Goal: Task Accomplishment & Management: Complete application form

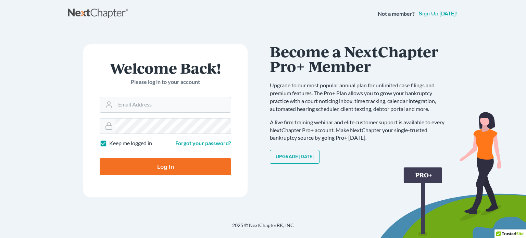
type input "[PERSON_NAME][EMAIL_ADDRESS][DOMAIN_NAME]"
click at [202, 173] on input "Log In" at bounding box center [165, 166] width 131 height 17
type input "Thinking..."
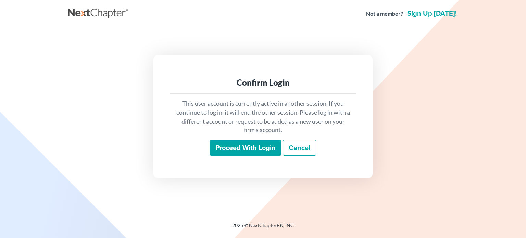
click at [244, 146] on input "Proceed with login" at bounding box center [245, 148] width 71 height 16
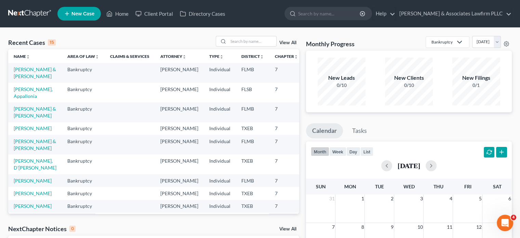
click at [83, 13] on span "New Case" at bounding box center [83, 13] width 23 height 5
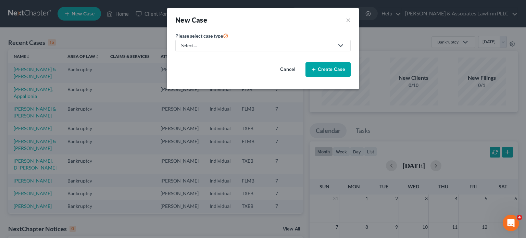
click at [342, 45] on polyline at bounding box center [340, 45] width 4 height 2
click at [208, 58] on link "Bankruptcy" at bounding box center [194, 59] width 38 height 11
select select "77"
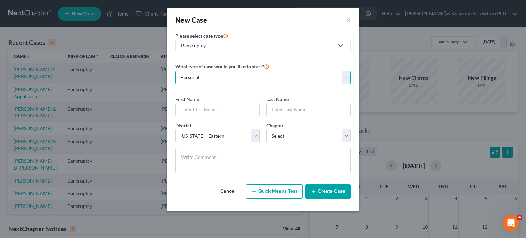
click at [348, 81] on select "Personal Business" at bounding box center [262, 77] width 175 height 14
select select "1"
click at [175, 70] on select "Personal Business" at bounding box center [262, 77] width 175 height 14
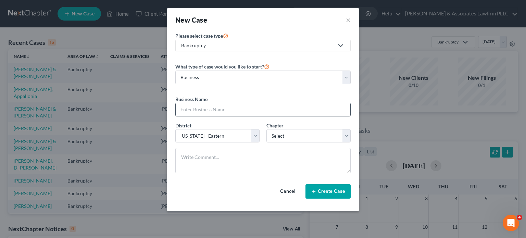
click at [285, 111] on input "text" at bounding box center [263, 109] width 175 height 13
type input "f"
type input "s"
type input "SR Builder Inc"
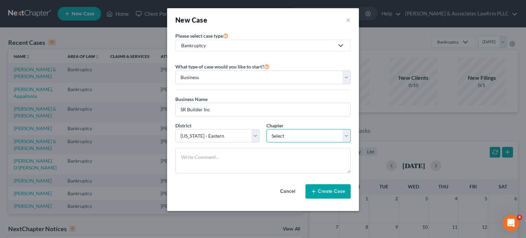
click at [344, 138] on select "Select 7 11 12" at bounding box center [308, 136] width 84 height 14
select select "0"
click at [266, 129] on select "Select 7 11 12" at bounding box center [308, 136] width 84 height 14
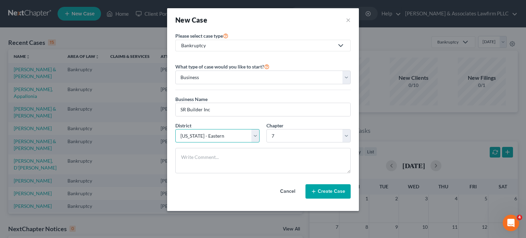
click at [257, 136] on select "Select Alabama - Middle Alabama - Northern Alabama - Southern Alaska Arizona Ar…" at bounding box center [217, 136] width 84 height 14
select select "15"
click at [175, 129] on select "Select Alabama - Middle Alabama - Northern Alabama - Southern Alaska Arizona Ar…" at bounding box center [217, 136] width 84 height 14
click at [333, 191] on button "Create Case" at bounding box center [327, 191] width 45 height 14
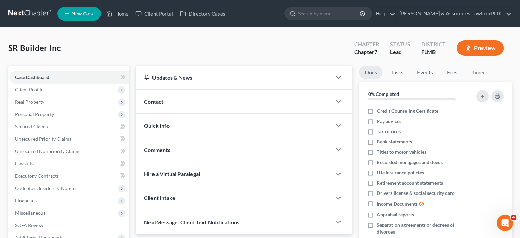
click at [192, 105] on div "Contact" at bounding box center [234, 102] width 196 height 24
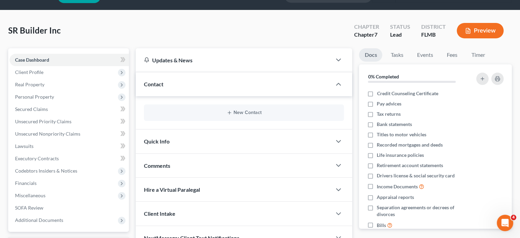
scroll to position [34, 0]
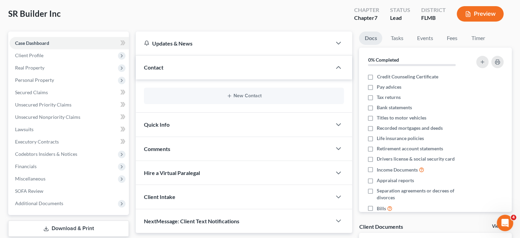
click at [322, 175] on div "Hire a Virtual Paralegal" at bounding box center [234, 173] width 196 height 24
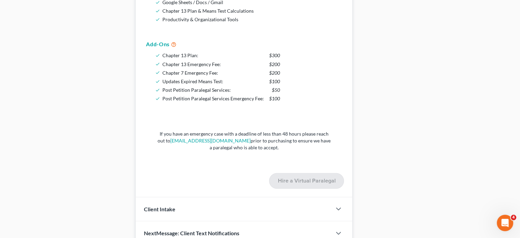
scroll to position [374, 0]
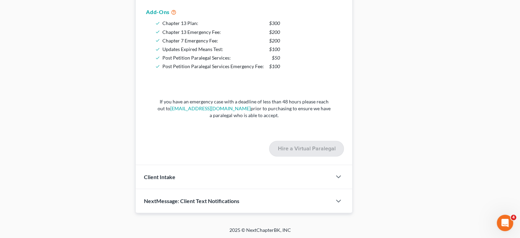
click at [333, 173] on div at bounding box center [342, 177] width 21 height 14
click at [338, 178] on icon "button" at bounding box center [339, 176] width 8 height 8
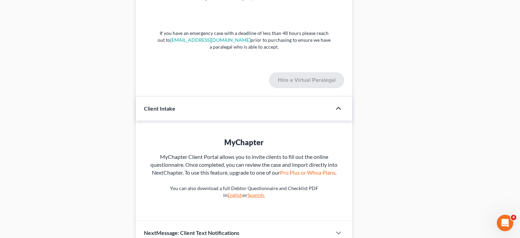
scroll to position [475, 0]
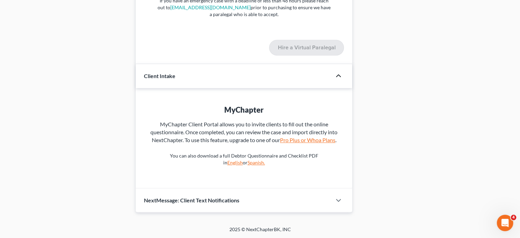
click at [300, 139] on link "Pro Plus or Whoa Plans" at bounding box center [307, 140] width 55 height 7
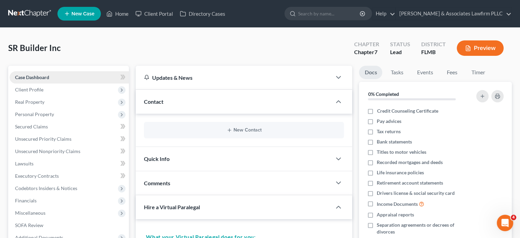
click at [37, 75] on span "Case Dashboard" at bounding box center [32, 77] width 34 height 6
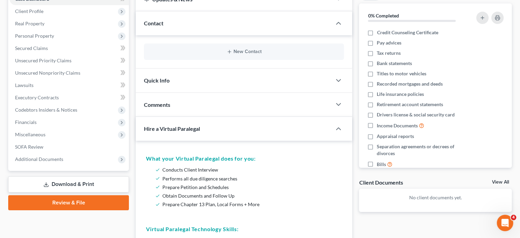
scroll to position [103, 0]
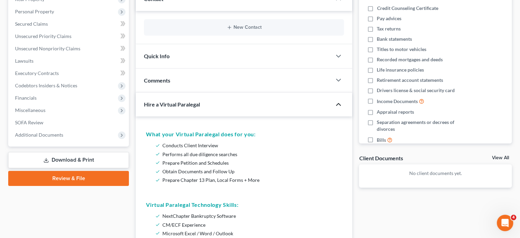
click at [335, 103] on icon "button" at bounding box center [339, 104] width 8 height 8
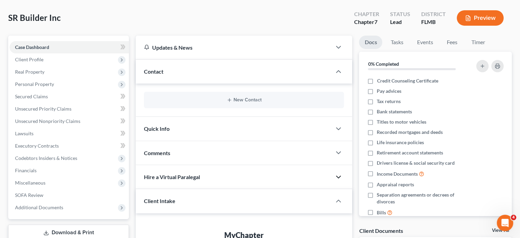
scroll to position [19, 0]
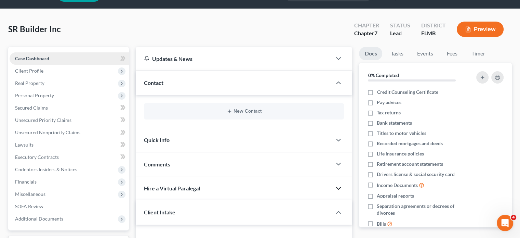
click at [20, 59] on span "Case Dashboard" at bounding box center [32, 58] width 34 height 6
click at [23, 69] on span "Client Profile" at bounding box center [29, 71] width 28 height 6
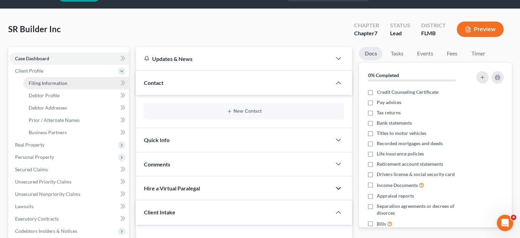
click at [37, 83] on span "Filing Information" at bounding box center [48, 83] width 39 height 6
select select "1"
select select "0"
select select "15"
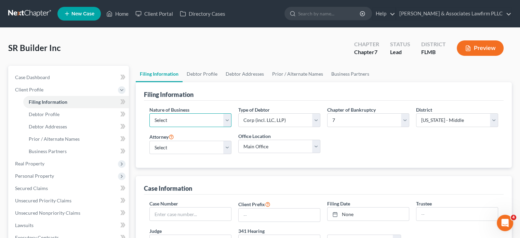
click at [228, 118] on select "Select Clearing Bank Commodity Broker Health Care Business Other Railroad Singl…" at bounding box center [191, 120] width 82 height 14
select select "3"
click at [150, 113] on select "Select Clearing Bank Commodity Broker Health Care Business Other Railroad Singl…" at bounding box center [191, 120] width 82 height 14
click at [228, 148] on select "Select Carolyn Cole - TXEB" at bounding box center [191, 148] width 82 height 14
click at [227, 150] on select "Select Carolyn Cole - TXEB" at bounding box center [191, 148] width 82 height 14
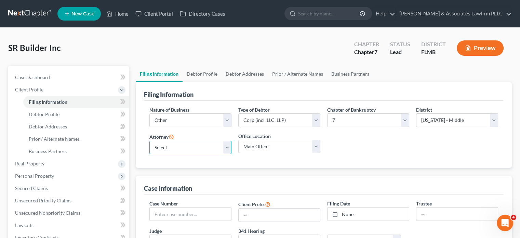
select select
click at [150, 141] on select "Select Carolyn Cole - TXEB" at bounding box center [191, 148] width 82 height 14
click at [38, 116] on span "Debtor Profile" at bounding box center [44, 114] width 31 height 6
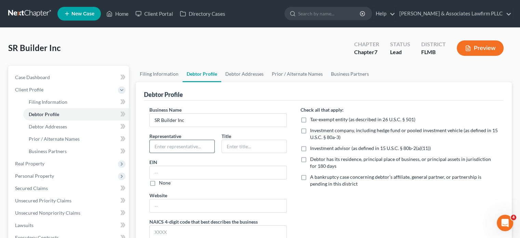
click at [191, 146] on input "text" at bounding box center [182, 146] width 65 height 13
type input "Scott Ryan"
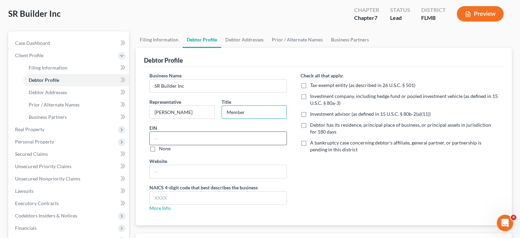
type input "Member"
click at [228, 141] on input "text" at bounding box center [218, 138] width 137 height 13
type input "59-3205456"
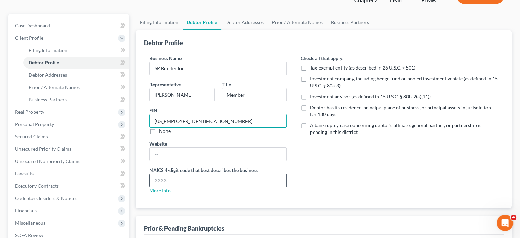
scroll to position [68, 0]
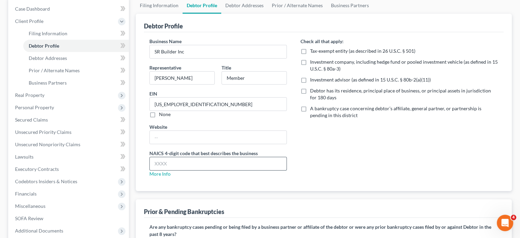
click at [209, 160] on input "text" at bounding box center [218, 163] width 137 height 13
click at [166, 176] on div "Business Name SR Builder Inc Representative Scott Ryan Title Member EIN 59-3205…" at bounding box center [218, 110] width 151 height 145
click at [165, 174] on link "More Info" at bounding box center [160, 174] width 21 height 6
click at [184, 163] on input "text" at bounding box center [218, 163] width 137 height 13
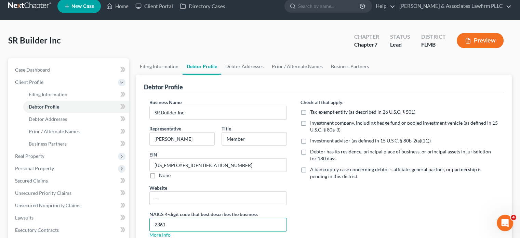
scroll to position [0, 0]
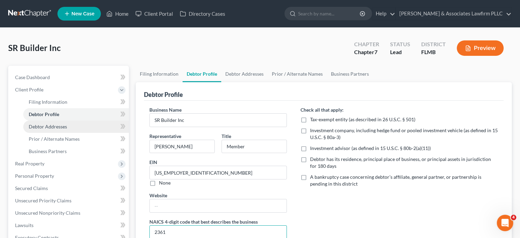
type input "2361"
click at [59, 127] on span "Debtor Addresses" at bounding box center [48, 127] width 38 height 6
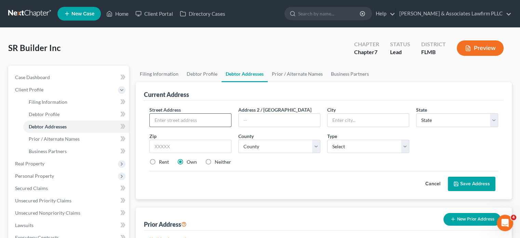
click at [208, 118] on input "text" at bounding box center [190, 120] width 81 height 13
type input "810 Lee Ave"
type input "O"
type input "Oviedo"
click at [495, 118] on select "State AL AK AR AZ CA CO CT DE DC FL GA GU HI ID IL IN IA KS KY LA ME MD MA MI M…" at bounding box center [457, 120] width 82 height 14
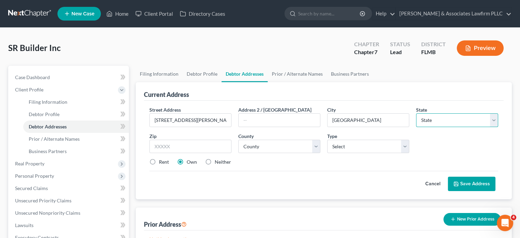
select select "9"
click at [416, 113] on select "State AL AK AR AZ CA CO CT DE DC FL GA GU HI ID IL IN IA KS KY LA ME MD MA MI M…" at bounding box center [457, 120] width 82 height 14
click at [216, 145] on input "text" at bounding box center [191, 147] width 82 height 14
type input "36762-0226"
click at [319, 144] on select "County Alachua County Baker County Bay County Bradford County Brevard County Br…" at bounding box center [280, 147] width 82 height 14
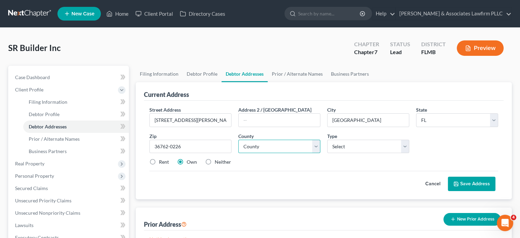
click at [314, 147] on select "County Alachua County Baker County Bay County Bradford County Brevard County Br…" at bounding box center [280, 147] width 82 height 14
select select "33"
click at [239, 140] on select "County Alachua County Baker County Bay County Bradford County Brevard County Br…" at bounding box center [280, 147] width 82 height 14
click at [406, 148] on select "Select Business Mailing Location of Assets" at bounding box center [368, 147] width 82 height 14
select select "0"
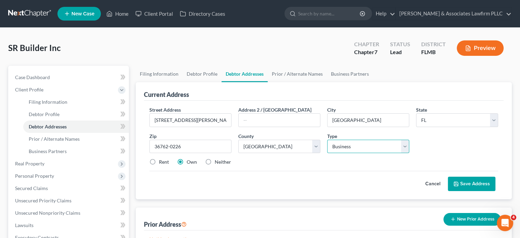
click at [327, 140] on select "Select Business Mailing Location of Assets" at bounding box center [368, 147] width 82 height 14
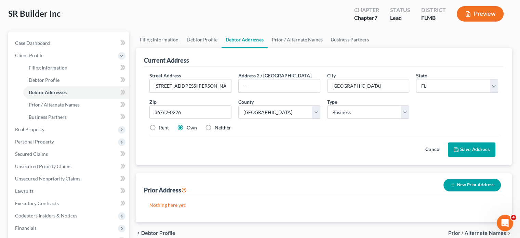
drag, startPoint x: 207, startPoint y: 128, endPoint x: 262, endPoint y: 136, distance: 55.6
click at [215, 129] on label "Neither" at bounding box center [223, 127] width 16 height 7
click at [218, 129] on input "Neither" at bounding box center [220, 126] width 4 height 4
radio input "true"
click at [486, 150] on button "Save Address" at bounding box center [472, 149] width 48 height 14
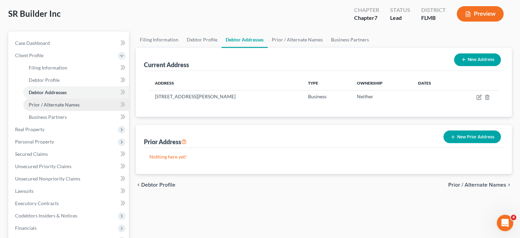
click at [55, 106] on span "Prior / Alternate Names" at bounding box center [54, 105] width 51 height 6
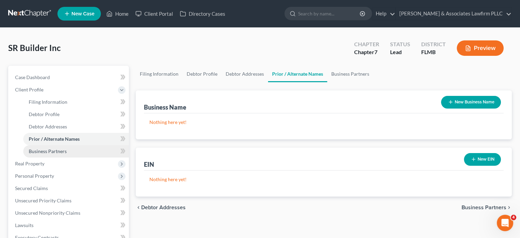
click at [59, 151] on span "Business Partners" at bounding box center [48, 151] width 38 height 6
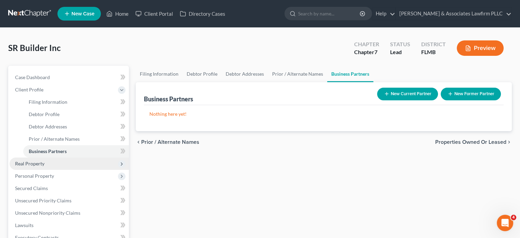
click at [67, 164] on span "Real Property" at bounding box center [69, 163] width 119 height 12
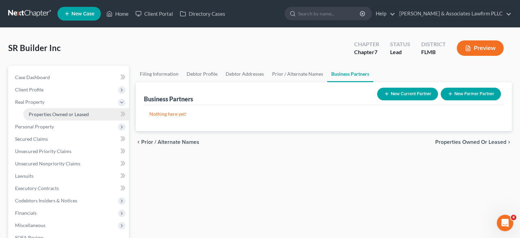
click at [57, 115] on span "Properties Owned or Leased" at bounding box center [59, 114] width 60 height 6
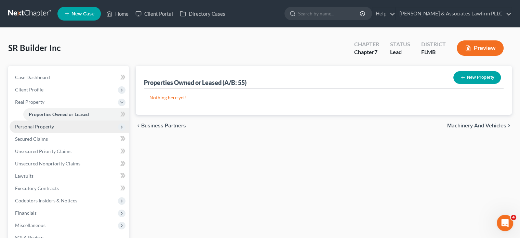
click at [46, 129] on span "Personal Property" at bounding box center [34, 127] width 39 height 6
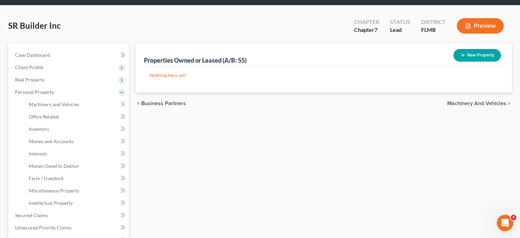
scroll to position [34, 0]
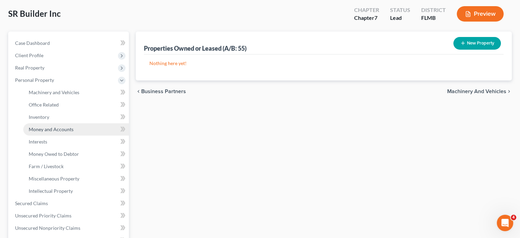
click at [72, 130] on span "Money and Accounts" at bounding box center [51, 129] width 45 height 6
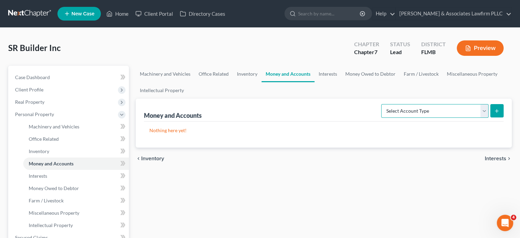
click at [485, 114] on select "Select Account Type Brokerage (A/B: 3, SOFA: 18) Cash on Hand (A/B: 2) Certific…" at bounding box center [435, 111] width 107 height 14
select select "checking"
click at [383, 104] on select "Select Account Type Brokerage (A/B: 3, SOFA: 18) Cash on Hand (A/B: 2) Certific…" at bounding box center [435, 111] width 107 height 14
click at [499, 111] on icon "submit" at bounding box center [496, 110] width 5 height 5
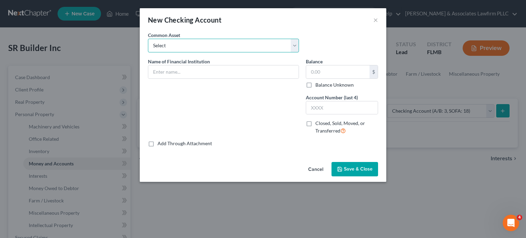
click at [292, 48] on select "Select Center State Bank Wells Fargo Wells Fargo BB&T" at bounding box center [223, 46] width 151 height 14
click at [327, 42] on div "Common Asset Select Center State Bank Wells Fargo Wells Fargo BB&T" at bounding box center [262, 44] width 237 height 26
click at [269, 73] on input "text" at bounding box center [223, 71] width 150 height 13
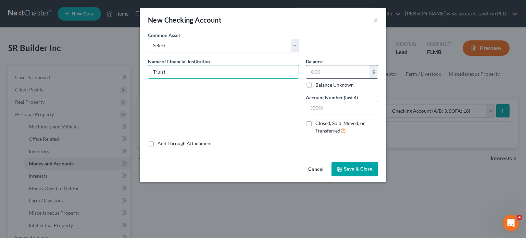
type input "Truist"
click at [319, 74] on input "text" at bounding box center [337, 71] width 63 height 13
type input "11.00"
click at [342, 107] on input "text" at bounding box center [342, 107] width 72 height 13
type input "3991"
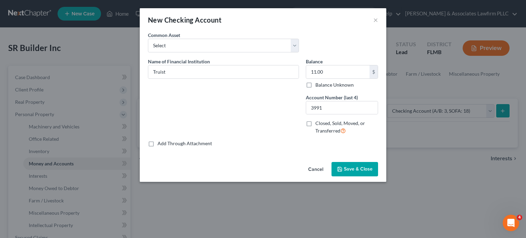
click at [315, 123] on label "Closed, Sold, Moved, or Transferred" at bounding box center [346, 127] width 63 height 15
click at [318, 123] on input "Closed, Sold, Moved, or Transferred" at bounding box center [320, 122] width 4 height 4
checkbox input "true"
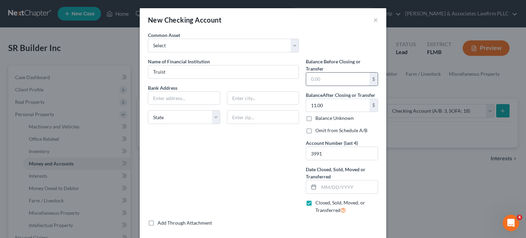
click at [309, 80] on input "text" at bounding box center [337, 79] width 63 height 13
type input "11.00"
click at [181, 100] on input "text" at bounding box center [184, 98] width 72 height 13
type input "1 Semoran Blvd"
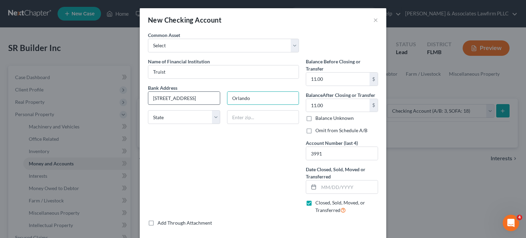
type input "Orlando"
select select "9"
type input "32824"
click at [322, 190] on input "text" at bounding box center [348, 186] width 59 height 13
click at [291, 189] on div "Name of Financial Institution * Truist Bank Address 1 Semoran Blvd Orlando Stat…" at bounding box center [223, 139] width 158 height 162
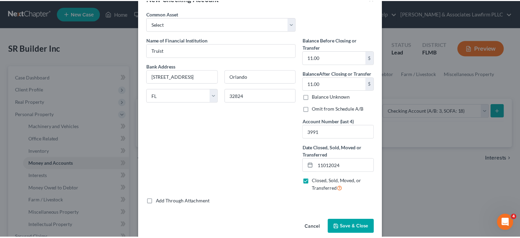
scroll to position [30, 0]
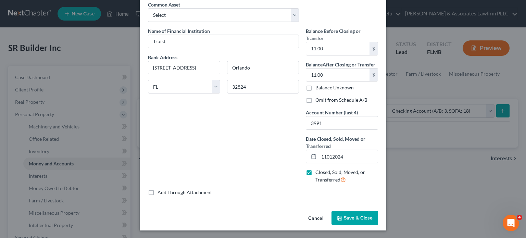
click at [344, 215] on span "Save & Close" at bounding box center [358, 218] width 29 height 6
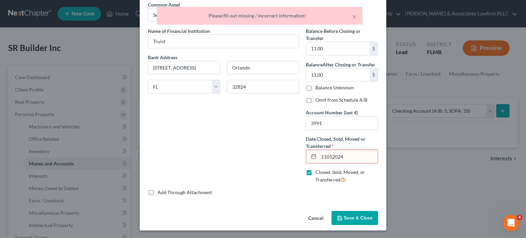
click at [324, 155] on input "11012024" at bounding box center [348, 156] width 59 height 13
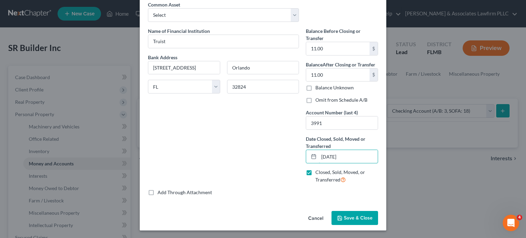
type input "11/01/2024"
click at [350, 215] on span "Save & Close" at bounding box center [358, 218] width 29 height 6
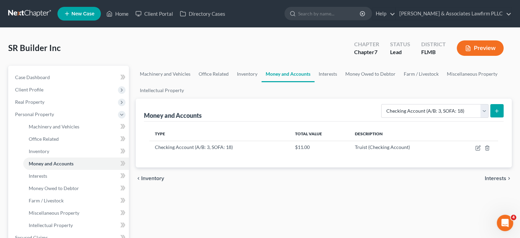
scroll to position [34, 0]
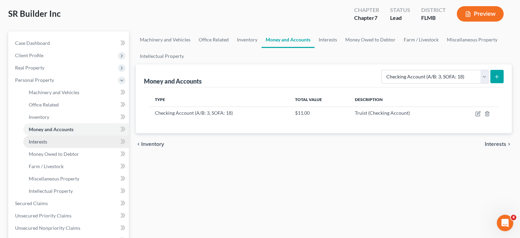
click at [42, 142] on span "Interests" at bounding box center [38, 142] width 18 height 6
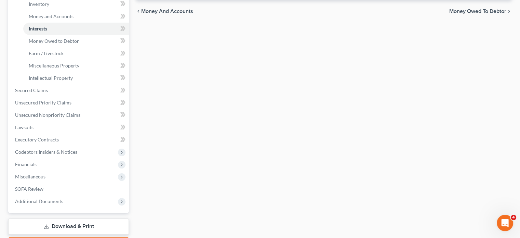
scroll to position [137, 0]
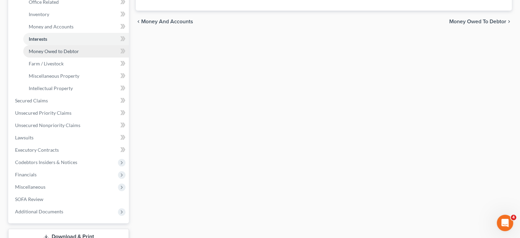
click at [52, 52] on span "Money Owed to Debtor" at bounding box center [54, 51] width 50 height 6
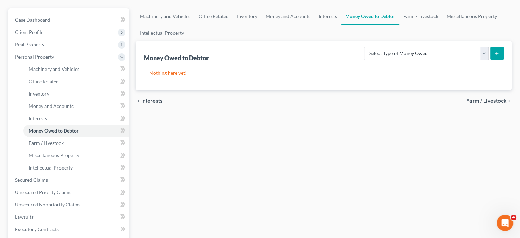
scroll to position [68, 0]
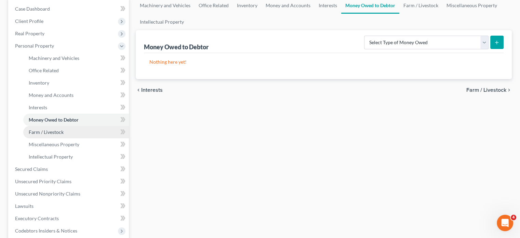
click at [63, 135] on link "Farm / Livestock" at bounding box center [76, 132] width 106 height 12
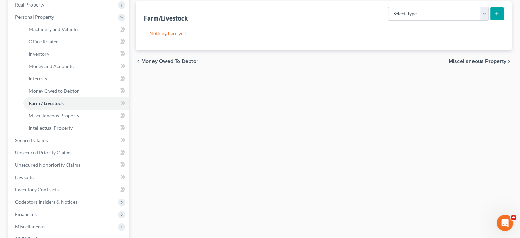
scroll to position [103, 0]
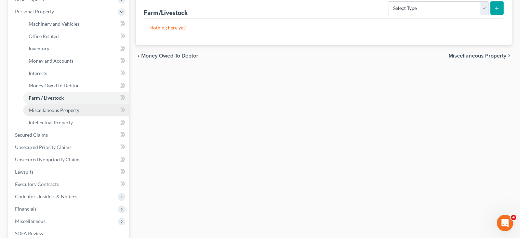
click at [73, 113] on span "Miscellaneous Property" at bounding box center [54, 110] width 51 height 6
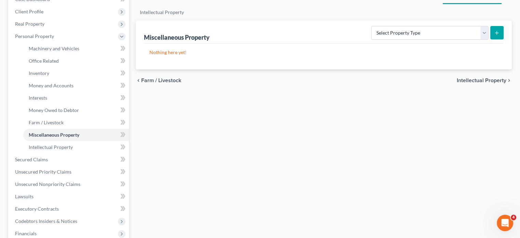
scroll to position [103, 0]
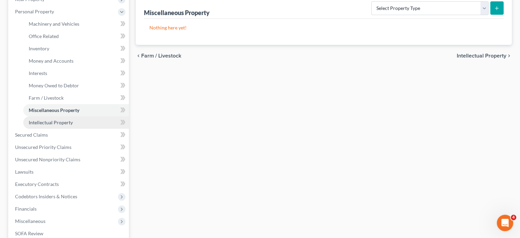
click at [67, 123] on span "Intellectual Property" at bounding box center [51, 122] width 44 height 6
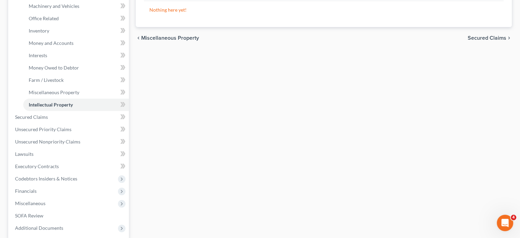
scroll to position [137, 0]
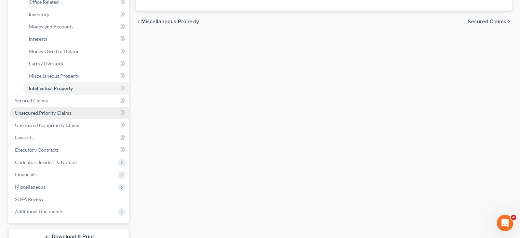
click at [40, 113] on span "Unsecured Priority Claims" at bounding box center [43, 113] width 56 height 6
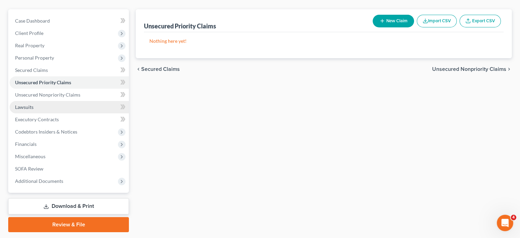
scroll to position [68, 0]
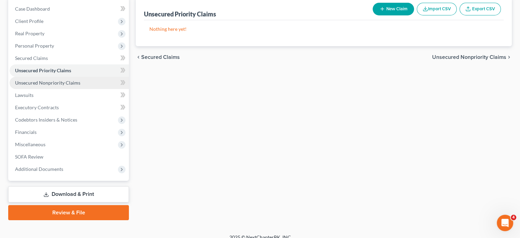
click at [77, 83] on span "Unsecured Nonpriority Claims" at bounding box center [47, 83] width 65 height 6
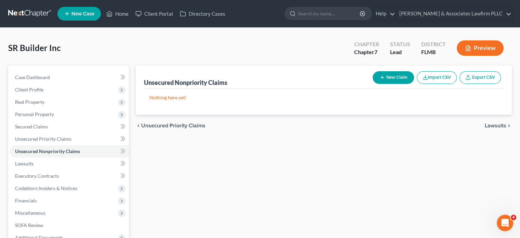
click at [400, 76] on button "New Claim" at bounding box center [393, 77] width 41 height 13
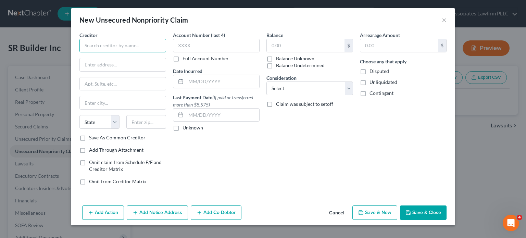
click at [156, 46] on input "text" at bounding box center [122, 46] width 87 height 14
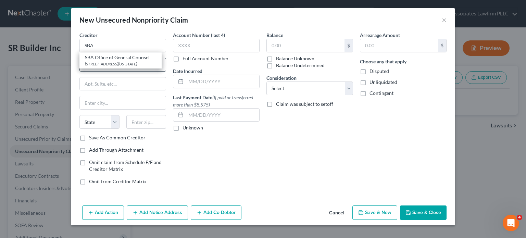
drag, startPoint x: 103, startPoint y: 58, endPoint x: 110, endPoint y: 59, distance: 7.2
click at [104, 58] on div "SBA Office of General Counsel" at bounding box center [120, 57] width 71 height 7
type input "SBA Office of General Counsel"
type input "409 Third St. SW"
type input "Suite D"
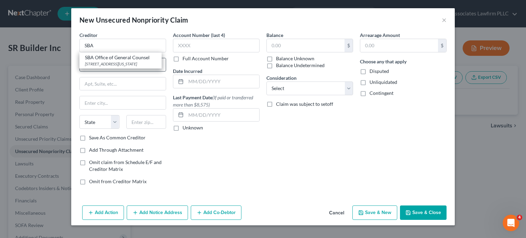
type input "Washington"
select select "8"
type input "20416"
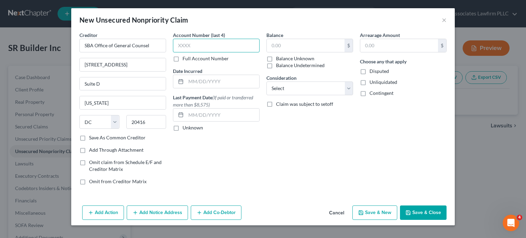
click at [249, 45] on input "text" at bounding box center [216, 46] width 87 height 14
click at [311, 37] on div "Balance $ Balance Unknown Balance Undetermined $ Balance Unknown" at bounding box center [309, 49] width 87 height 37
click at [311, 43] on input "text" at bounding box center [306, 45] width 78 height 13
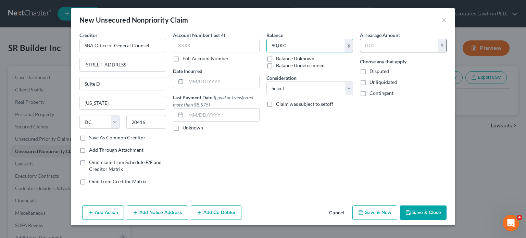
type input "80,000"
click at [378, 43] on input "text" at bounding box center [399, 45] width 78 height 13
type input "15,000"
click at [352, 88] on select "Select Cable / Satellite Services Collection Agency Credit Card Debt Debt Couns…" at bounding box center [309, 88] width 87 height 14
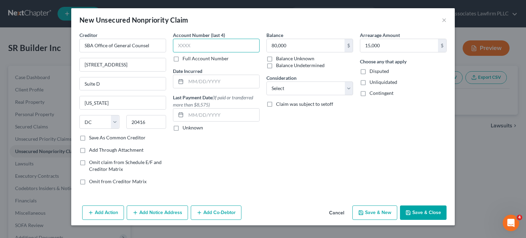
click at [207, 44] on input "text" at bounding box center [216, 46] width 87 height 14
type input "6"
drag, startPoint x: 83, startPoint y: 135, endPoint x: 100, endPoint y: 133, distance: 17.3
click at [89, 134] on label "Save As Common Creditor" at bounding box center [117, 137] width 56 height 7
click at [92, 134] on input "Save As Common Creditor" at bounding box center [94, 136] width 4 height 4
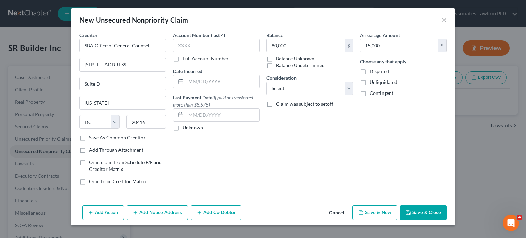
checkbox input "true"
click at [227, 48] on input "text" at bounding box center [216, 46] width 87 height 14
type input "5456"
click at [346, 89] on select "Select Cable / Satellite Services Collection Agency Credit Card Debt Debt Couns…" at bounding box center [309, 88] width 87 height 14
select select "17"
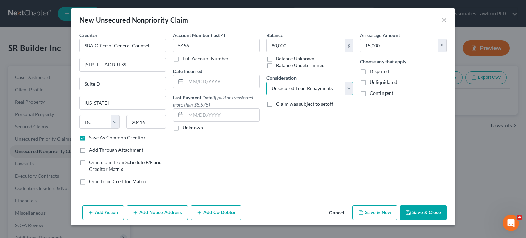
click at [266, 81] on select "Select Cable / Satellite Services Collection Agency Credit Card Debt Debt Couns…" at bounding box center [309, 88] width 87 height 14
click at [241, 85] on input "text" at bounding box center [222, 81] width 73 height 13
type input "04/01/2021"
click at [246, 107] on label "Last Payment Date (If paid or transferred more than $8,575)" at bounding box center [216, 101] width 87 height 14
click at [234, 114] on input "text" at bounding box center [222, 114] width 73 height 13
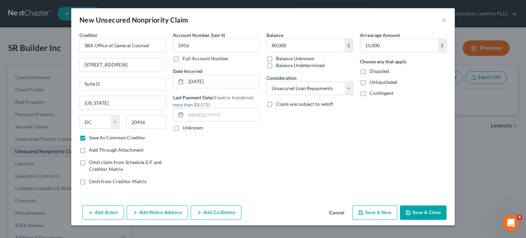
click at [409, 210] on icon "button" at bounding box center [407, 212] width 5 height 5
checkbox input "false"
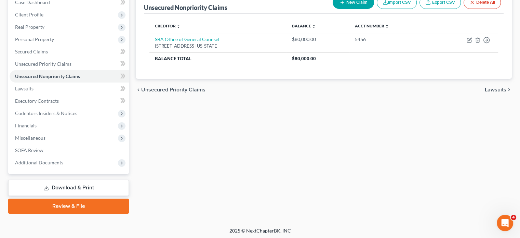
scroll to position [76, 0]
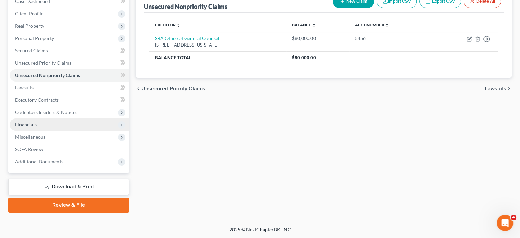
click at [116, 123] on span "Financials" at bounding box center [69, 124] width 119 height 12
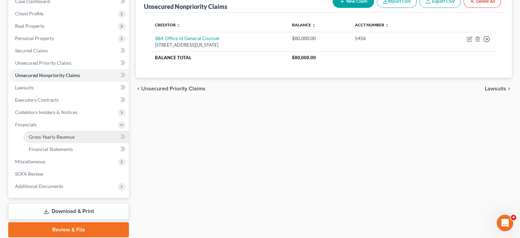
click at [83, 137] on link "Gross Yearly Revenue" at bounding box center [76, 137] width 106 height 12
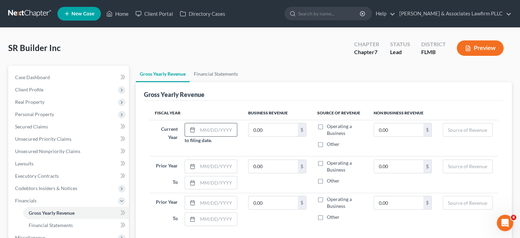
click at [223, 130] on input "text" at bounding box center [217, 129] width 39 height 13
type input "09/19/2025"
click at [327, 128] on label "Operating a Business" at bounding box center [345, 130] width 36 height 14
click at [330, 127] on input "Operating a Business" at bounding box center [332, 125] width 4 height 4
checkbox input "true"
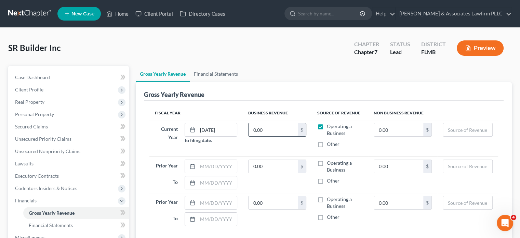
click at [254, 127] on input "0.00" at bounding box center [273, 129] width 49 height 13
type input "491.00"
click at [486, 130] on input "text" at bounding box center [467, 129] width 49 height 13
type input "p"
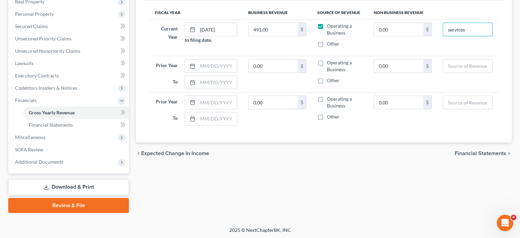
scroll to position [101, 0]
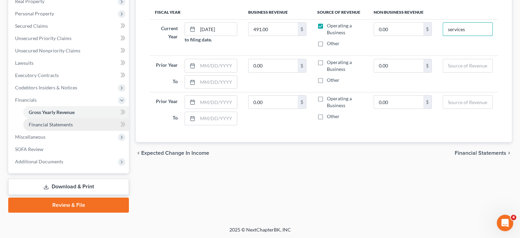
type input "services"
click at [51, 123] on span "Financial Statements" at bounding box center [51, 124] width 44 height 6
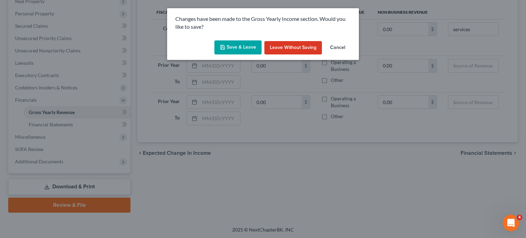
click at [332, 47] on button "Cancel" at bounding box center [337, 48] width 26 height 14
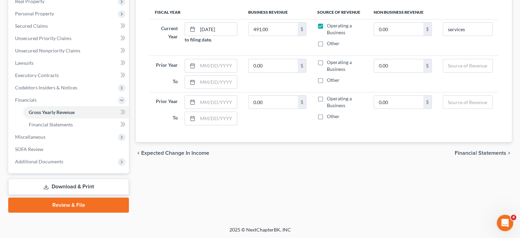
click at [473, 152] on span "Financial Statements" at bounding box center [481, 152] width 52 height 5
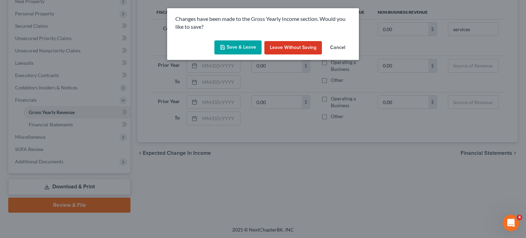
click at [252, 47] on button "Save & Leave" at bounding box center [237, 47] width 47 height 14
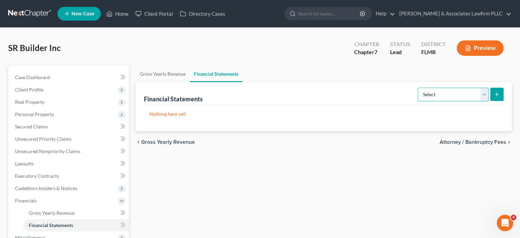
click at [482, 96] on select "Select Auditor Bookkeeper Creditor Pension Contribution Records Keeper Tax Cons…" at bounding box center [453, 95] width 71 height 14
click at [419, 88] on select "Select Auditor Bookkeeper Creditor Pension Contribution Records Keeper Tax Cons…" at bounding box center [453, 95] width 71 height 14
click at [483, 99] on select "Select Auditor Bookkeeper Creditor Pension Contribution Records Keeper Tax Cons…" at bounding box center [453, 95] width 71 height 14
select select "bookkeeper"
click at [419, 88] on select "Select Auditor Bookkeeper Creditor Pension Contribution Records Keeper Tax Cons…" at bounding box center [453, 95] width 71 height 14
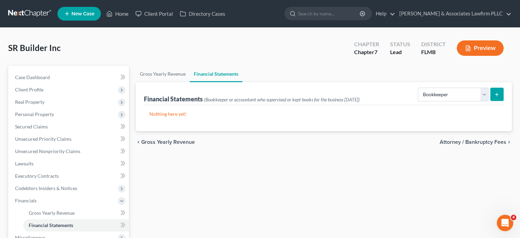
click at [495, 93] on icon "submit" at bounding box center [496, 94] width 5 height 5
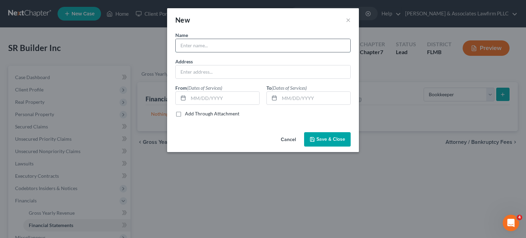
click at [249, 48] on input "text" at bounding box center [263, 45] width 175 height 13
type input "Carolyn Cole"
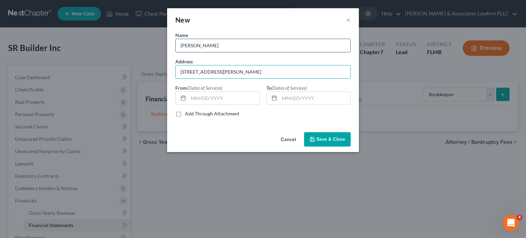
type input "2515 Orr Road"
click at [249, 48] on input "Carolyn Cole" at bounding box center [263, 45] width 175 height 13
type input "Carolyn Cole Esq"
click at [223, 99] on input "text" at bounding box center [223, 98] width 71 height 13
type input "01/01/2025"
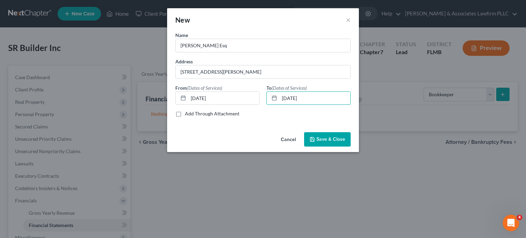
type input "09/19/2025"
click at [185, 112] on label "Add Through Attachment" at bounding box center [212, 113] width 54 height 7
click at [188, 112] on input "Add Through Attachment" at bounding box center [190, 112] width 4 height 4
checkbox input "true"
type input "See Attached SOFA Part 13, Question 26a"
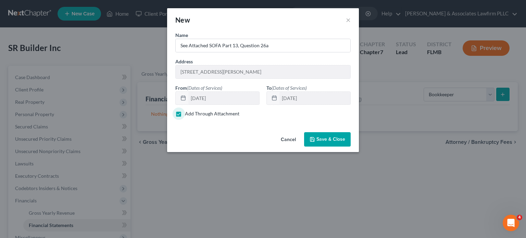
click at [320, 137] on span "Save & Close" at bounding box center [330, 139] width 29 height 6
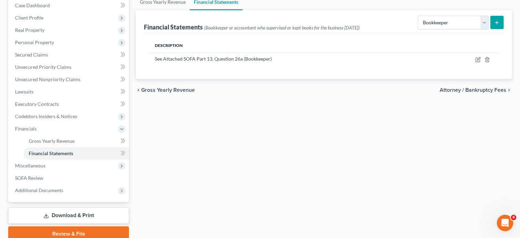
scroll to position [101, 0]
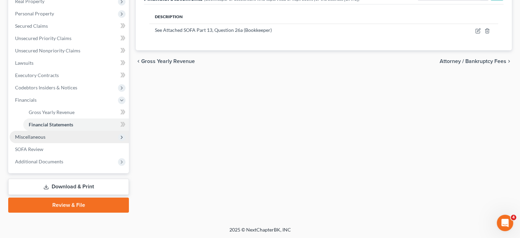
click at [77, 138] on span "Miscellaneous" at bounding box center [69, 137] width 119 height 12
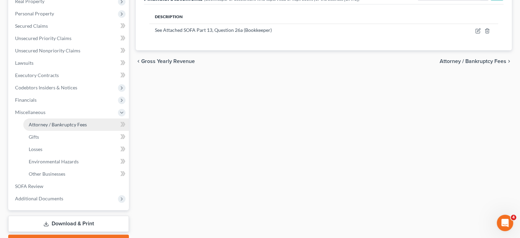
click at [100, 127] on link "Attorney / Bankruptcy Fees" at bounding box center [76, 124] width 106 height 12
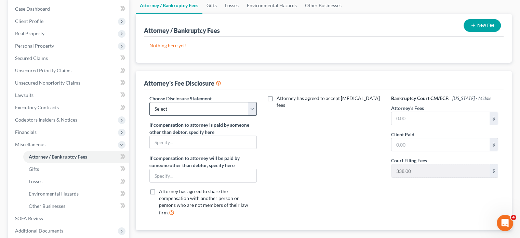
scroll to position [34, 0]
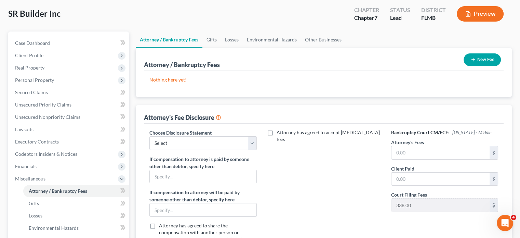
click at [471, 60] on icon "button" at bounding box center [473, 59] width 5 height 5
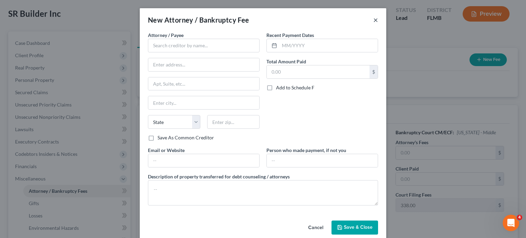
click at [373, 22] on button "×" at bounding box center [375, 20] width 5 height 8
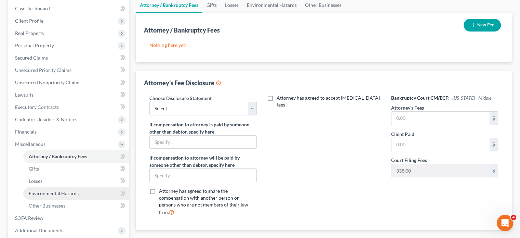
scroll to position [103, 0]
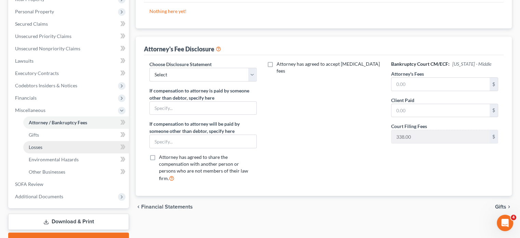
click at [49, 146] on link "Losses" at bounding box center [76, 147] width 106 height 12
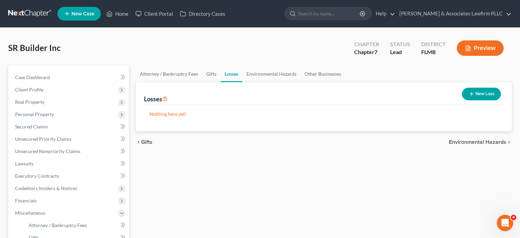
click at [471, 92] on icon "button" at bounding box center [471, 93] width 5 height 5
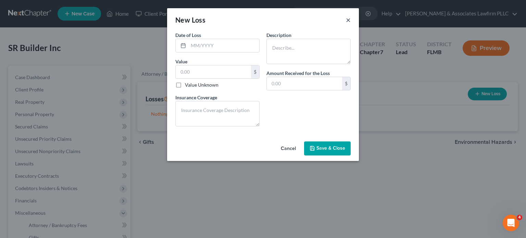
click at [348, 21] on button "×" at bounding box center [348, 20] width 5 height 8
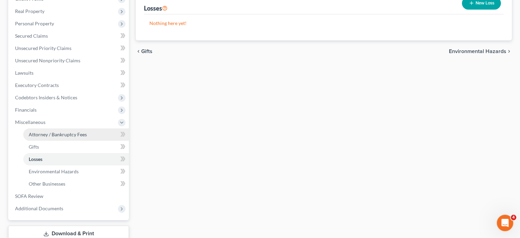
scroll to position [137, 0]
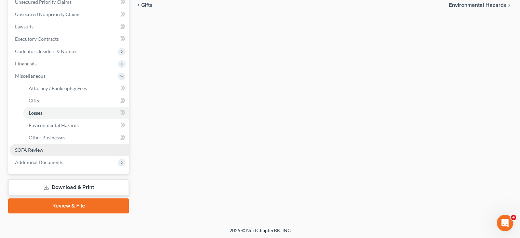
click at [74, 147] on link "SOFA Review" at bounding box center [69, 150] width 119 height 12
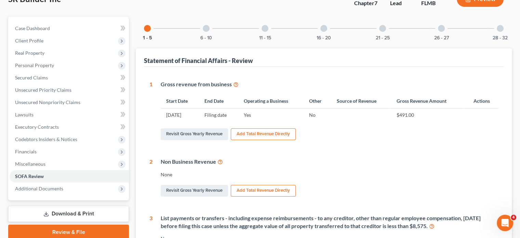
scroll to position [68, 0]
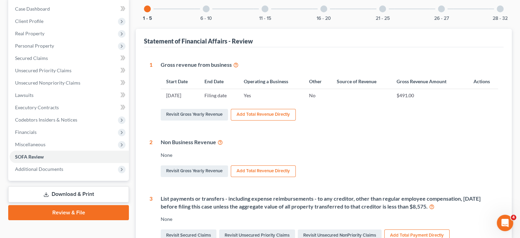
click at [283, 116] on button "Add Total Revenue Directly" at bounding box center [263, 115] width 65 height 12
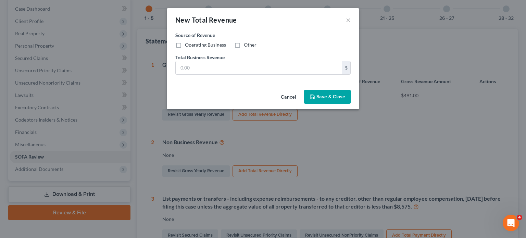
click at [352, 17] on div "New Total Revenue ×" at bounding box center [263, 19] width 192 height 23
click at [348, 19] on button "×" at bounding box center [348, 20] width 5 height 8
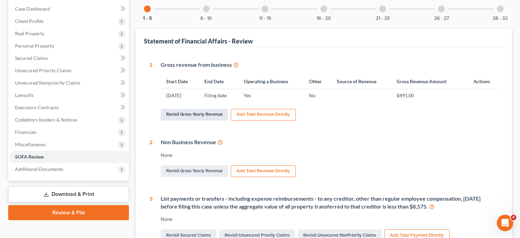
click at [202, 114] on link "Revisit Gross Yearly Revenue" at bounding box center [194, 115] width 67 height 12
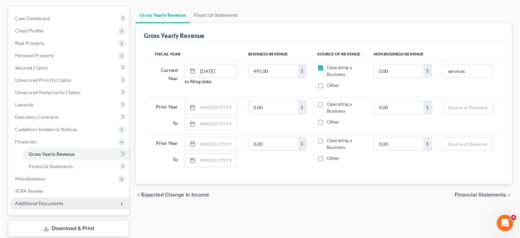
scroll to position [68, 0]
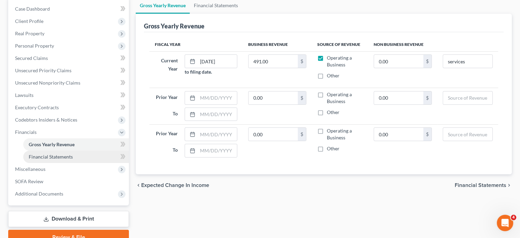
click at [74, 158] on link "Financial Statements" at bounding box center [76, 157] width 106 height 12
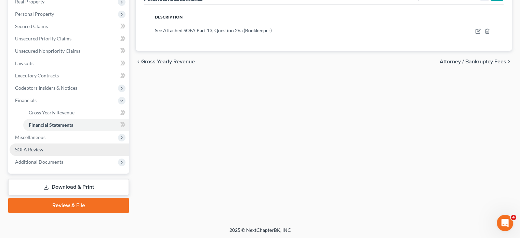
scroll to position [101, 0]
click at [55, 151] on link "SOFA Review" at bounding box center [69, 149] width 119 height 12
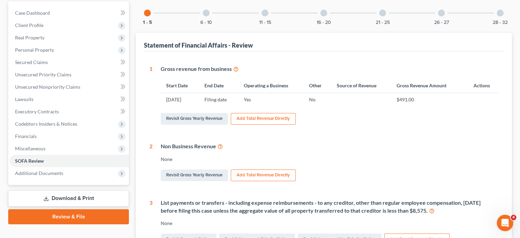
scroll to position [68, 0]
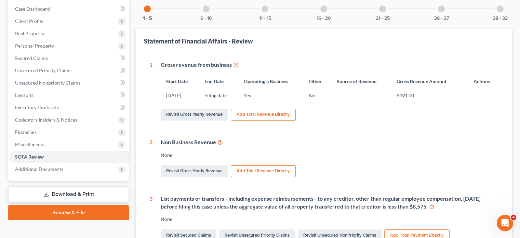
click at [270, 115] on button "Add Total Revenue Directly" at bounding box center [263, 115] width 65 height 12
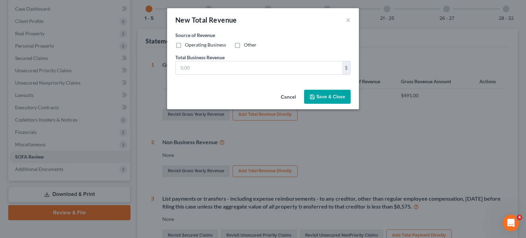
click at [185, 46] on label "Operating Business" at bounding box center [205, 44] width 41 height 7
click at [188, 46] on input "Operating Business" at bounding box center [190, 43] width 4 height 4
checkbox input "true"
click at [181, 67] on input "text" at bounding box center [259, 67] width 166 height 13
type input "400."
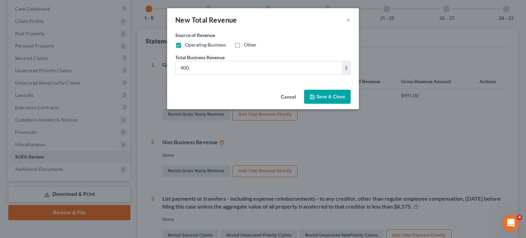
drag, startPoint x: 327, startPoint y: 96, endPoint x: 350, endPoint y: 109, distance: 25.8
click at [331, 99] on span "Save & Close" at bounding box center [330, 97] width 29 height 6
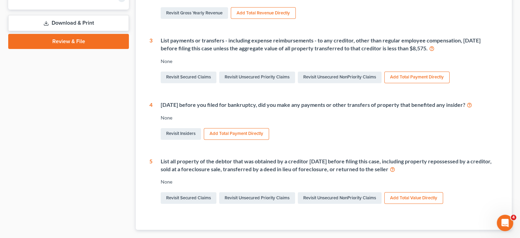
scroll to position [171, 0]
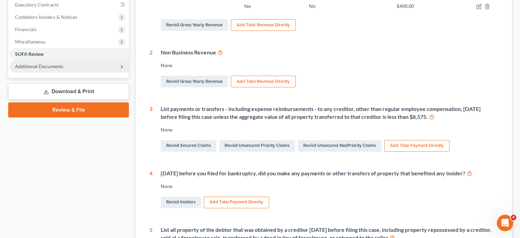
click at [53, 69] on span "Additional Documents" at bounding box center [69, 66] width 119 height 12
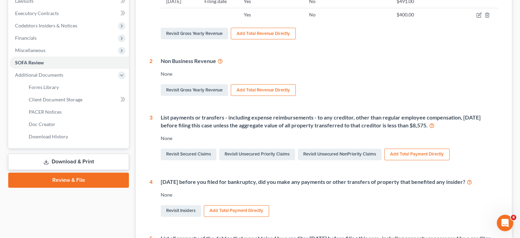
scroll to position [0, 0]
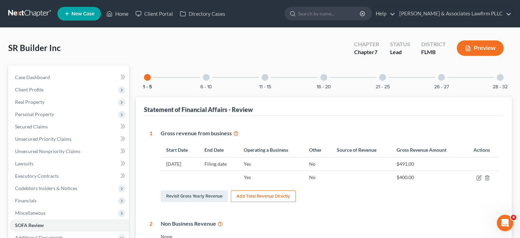
click at [85, 14] on span "New Case" at bounding box center [83, 13] width 23 height 5
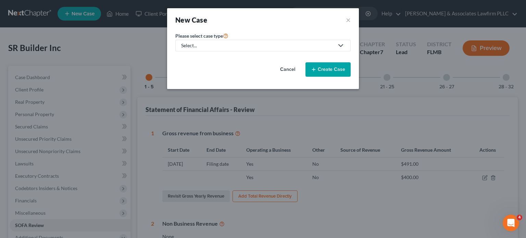
click at [342, 45] on polyline at bounding box center [340, 45] width 4 height 2
drag, startPoint x: 203, startPoint y: 61, endPoint x: 214, endPoint y: 59, distance: 10.9
click at [203, 61] on div "Bankruptcy" at bounding box center [194, 58] width 25 height 7
select select "77"
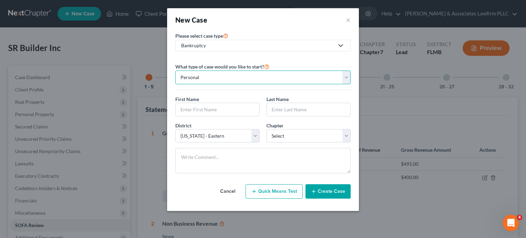
drag, startPoint x: 348, startPoint y: 75, endPoint x: 346, endPoint y: 79, distance: 4.0
click at [348, 75] on select "Personal Business" at bounding box center [262, 77] width 175 height 14
select select "1"
click at [175, 70] on select "Personal Business" at bounding box center [262, 77] width 175 height 14
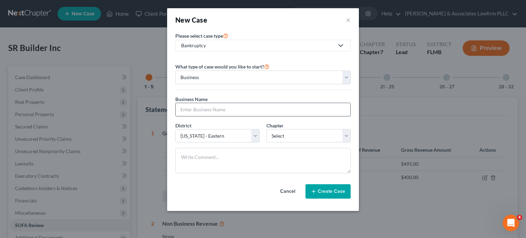
click at [248, 110] on input "text" at bounding box center [263, 109] width 175 height 13
type input "KBG Trucking LLC"
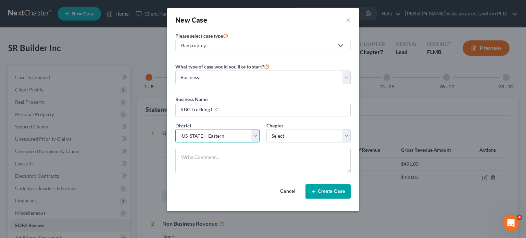
click at [253, 139] on select "Select Alabama - Middle Alabama - Northern Alabama - Southern Alaska Arizona Ar…" at bounding box center [217, 136] width 84 height 14
select select "15"
click at [175, 129] on select "Select Alabama - Middle Alabama - Northern Alabama - Southern Alaska Arizona Ar…" at bounding box center [217, 136] width 84 height 14
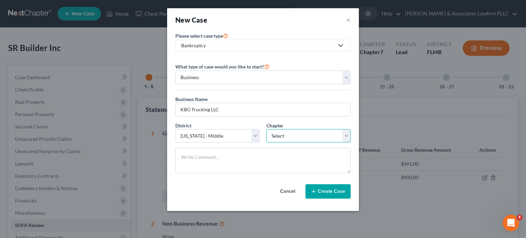
click at [296, 134] on select "Select 7 11 12" at bounding box center [308, 136] width 84 height 14
select select "0"
click at [266, 129] on select "Select 7 11 12" at bounding box center [308, 136] width 84 height 14
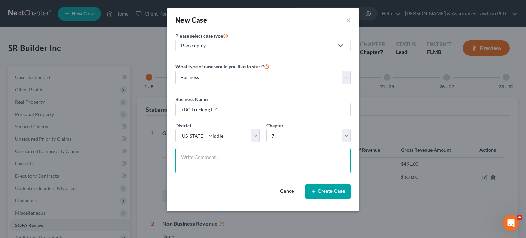
click at [293, 160] on textarea at bounding box center [262, 160] width 175 height 25
click at [326, 187] on button "Create Case" at bounding box center [327, 191] width 45 height 14
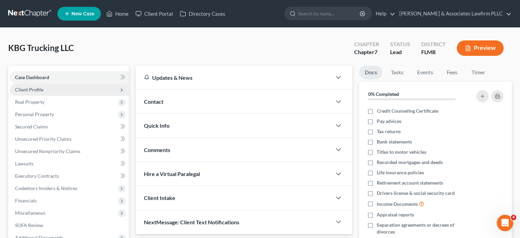
click at [51, 87] on span "Client Profile" at bounding box center [69, 89] width 119 height 12
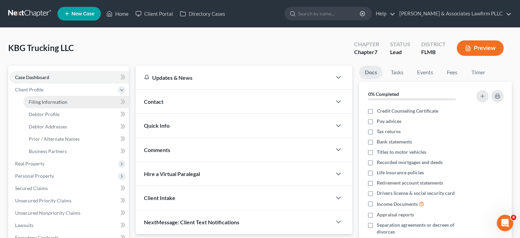
click at [65, 103] on span "Filing Information" at bounding box center [48, 102] width 39 height 6
select select "1"
select select "0"
select select "15"
select select "0"
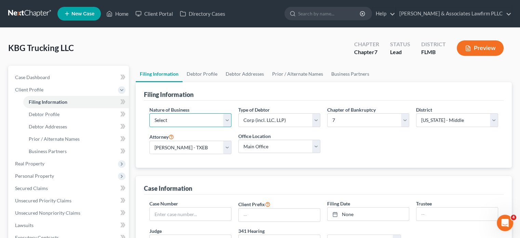
click at [229, 121] on select "Select Clearing Bank Commodity Broker Health Care Business Other Railroad Singl…" at bounding box center [191, 120] width 82 height 14
select select "3"
click at [150, 113] on select "Select Clearing Bank Commodity Broker Health Care Business Other Railroad Singl…" at bounding box center [191, 120] width 82 height 14
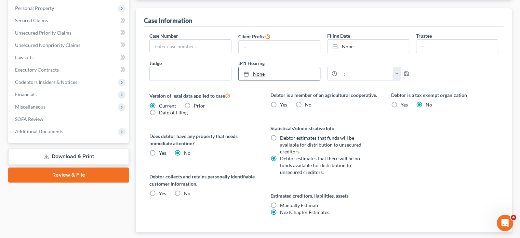
scroll to position [171, 0]
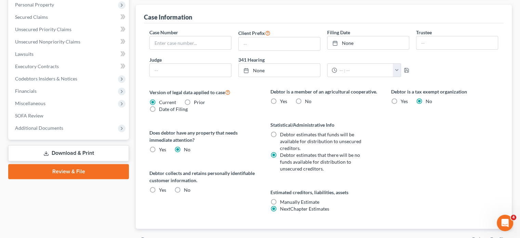
click at [305, 99] on label "No" at bounding box center [308, 101] width 7 height 7
click at [308, 99] on input "No" at bounding box center [310, 100] width 4 height 4
radio input "true"
click at [184, 186] on label "No" at bounding box center [187, 189] width 7 height 7
click at [187, 186] on input "No" at bounding box center [189, 188] width 4 height 4
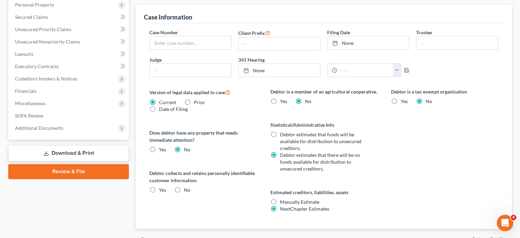
radio input "true"
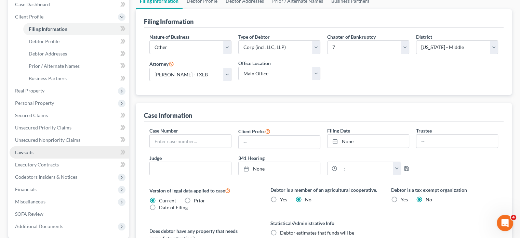
scroll to position [68, 0]
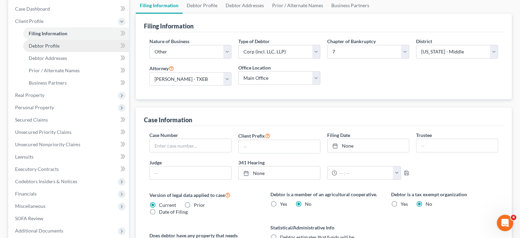
click at [51, 46] on span "Debtor Profile" at bounding box center [44, 46] width 31 height 6
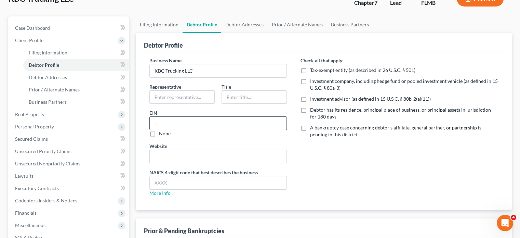
scroll to position [68, 0]
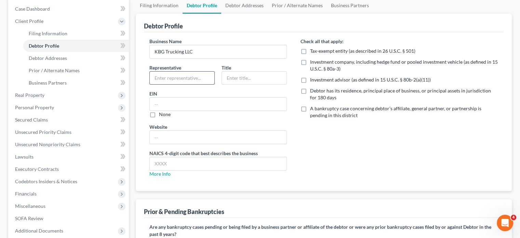
click at [206, 80] on input "text" at bounding box center [182, 78] width 65 height 13
type input "Keion"
type input "Bailey"
click at [200, 78] on input "Keion" at bounding box center [182, 78] width 65 height 13
type input "Keion Bailey"
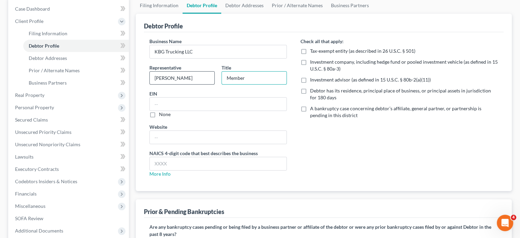
type input "Member"
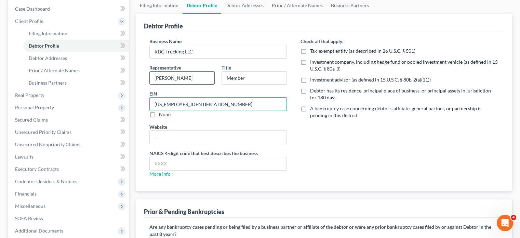
type input "86-3858269"
click at [199, 166] on input "text" at bounding box center [218, 163] width 137 height 13
click at [159, 171] on link "More Info" at bounding box center [160, 174] width 21 height 6
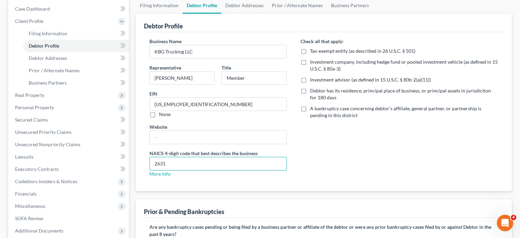
drag, startPoint x: 170, startPoint y: 165, endPoint x: 133, endPoint y: 154, distance: 37.9
click at [138, 162] on div "Debtor Profile Business Name KBG Trucking LLC Representative Keion Bailey Title…" at bounding box center [324, 102] width 376 height 177
type input "484123"
click at [368, 163] on div "Check all that apply: Tax-exempt entity (as described in 26 U.S.C. § 501) Inves…" at bounding box center [399, 110] width 211 height 145
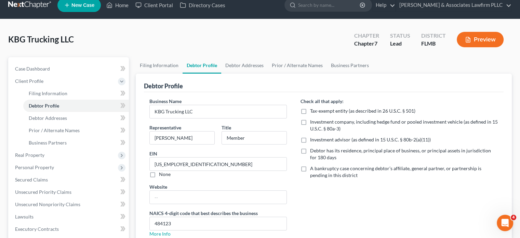
scroll to position [0, 0]
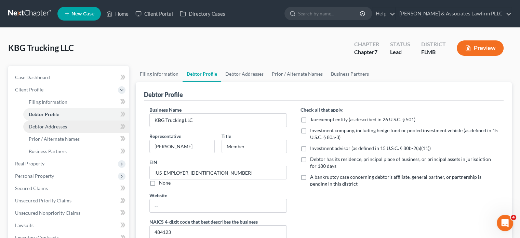
click at [59, 125] on span "Debtor Addresses" at bounding box center [48, 127] width 38 height 6
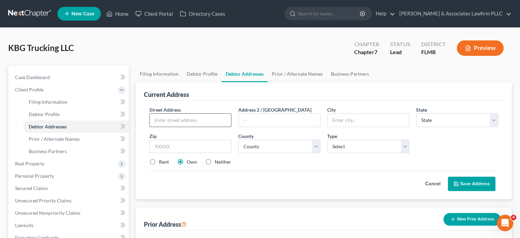
click at [184, 122] on input "text" at bounding box center [190, 120] width 81 height 13
type input "1"
type input "1024 Shale trail"
type input "Apopka"
select select "9"
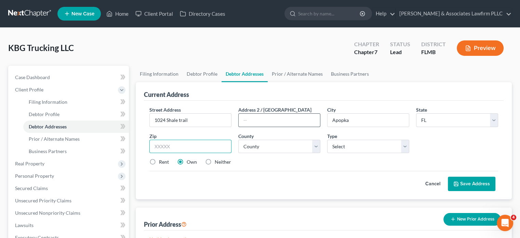
type input "7"
type input "32703"
click at [317, 145] on select "County Alachua County Baker County Bay County Bradford County Brevard County Br…" at bounding box center [280, 147] width 82 height 14
click at [313, 146] on select "County Alachua County Baker County Bay County Bradford County Brevard County Br…" at bounding box center [280, 147] width 82 height 14
select select "47"
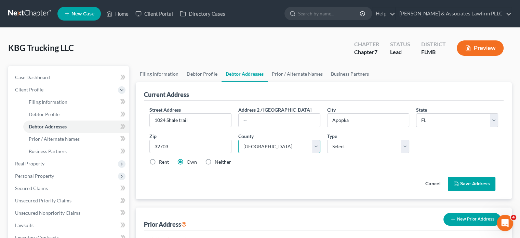
click at [239, 140] on select "County Alachua County Baker County Bay County Bradford County Brevard County Br…" at bounding box center [280, 147] width 82 height 14
click at [404, 148] on select "Select Business Mailing Location of Assets" at bounding box center [368, 147] width 82 height 14
select select "0"
click at [327, 140] on select "Select Business Mailing Location of Assets" at bounding box center [368, 147] width 82 height 14
drag, startPoint x: 210, startPoint y: 162, endPoint x: 256, endPoint y: 169, distance: 46.8
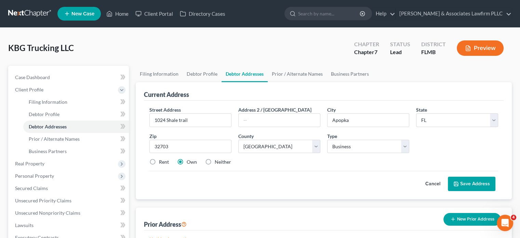
click at [215, 162] on label "Neither" at bounding box center [223, 161] width 16 height 7
click at [218, 162] on input "Neither" at bounding box center [220, 160] width 4 height 4
radio input "true"
click at [469, 184] on button "Save Address" at bounding box center [472, 184] width 48 height 14
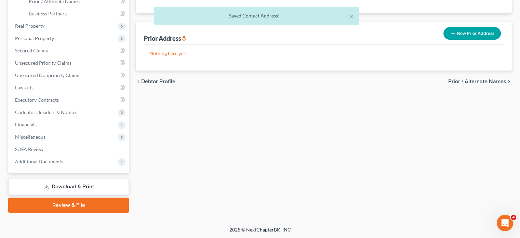
scroll to position [35, 0]
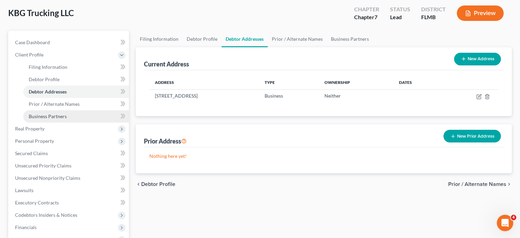
click at [50, 118] on span "Business Partners" at bounding box center [48, 116] width 38 height 6
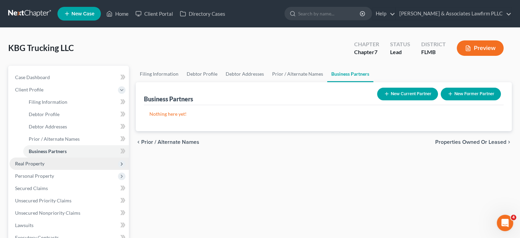
click at [46, 162] on span "Real Property" at bounding box center [69, 163] width 119 height 12
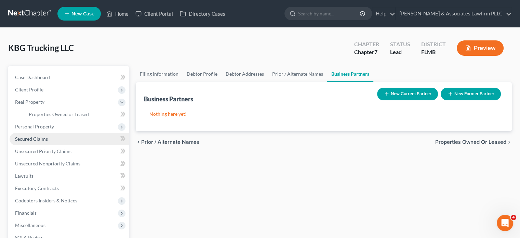
scroll to position [34, 0]
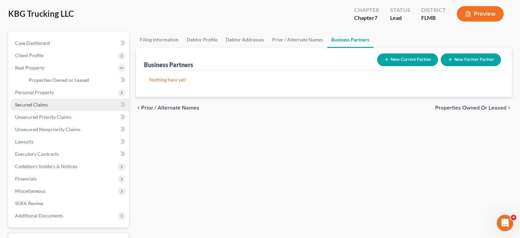
click at [80, 106] on link "Secured Claims" at bounding box center [69, 105] width 119 height 12
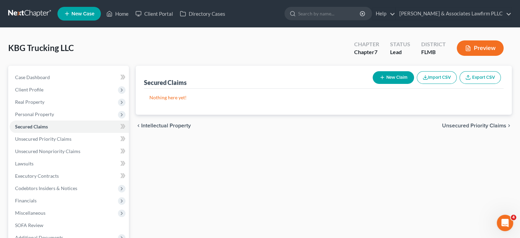
click at [405, 78] on button "New Claim" at bounding box center [393, 77] width 41 height 13
select select "0"
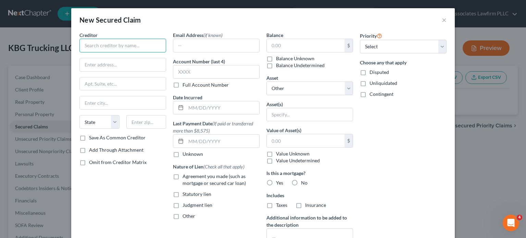
click at [111, 45] on input "text" at bounding box center [122, 46] width 87 height 14
type input "c"
type input "Compass Equipment Finance"
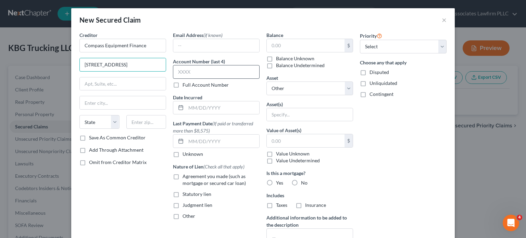
type input "115 West 55th"
type input "302"
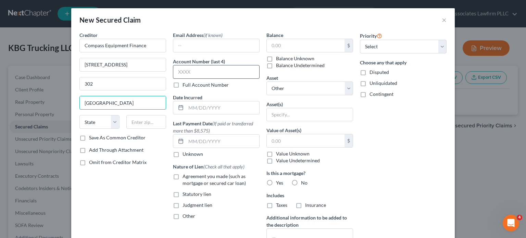
type input "Clarendon Hills"
select select "14"
type input "60514"
click at [89, 136] on label "Save As Common Creditor" at bounding box center [117, 137] width 56 height 7
click at [92, 136] on input "Save As Common Creditor" at bounding box center [94, 136] width 4 height 4
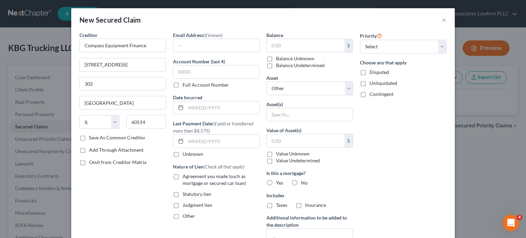
checkbox input "true"
click at [211, 46] on input "text" at bounding box center [216, 45] width 86 height 13
click at [203, 68] on input "text" at bounding box center [216, 72] width 87 height 14
type input "1"
type input "1225"
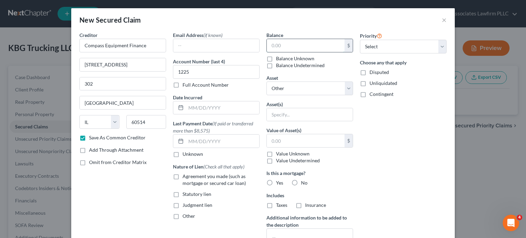
click at [298, 42] on input "text" at bounding box center [306, 45] width 78 height 13
click at [441, 44] on select "Select 1st 2nd 3rd 4th 5th 6th 7th 8th 9th 10th 11th 12th 13th 14th 15th 16th 1…" at bounding box center [403, 47] width 87 height 14
click at [448, 58] on div "Creditor * Compass Equipment Finance 115 West 55th 302 Clarendon Hills State AL…" at bounding box center [262, 165] width 383 height 269
click at [347, 88] on select "Select Other Multiple Assets" at bounding box center [309, 88] width 87 height 14
click at [266, 81] on select "Select Other Multiple Assets" at bounding box center [309, 88] width 87 height 14
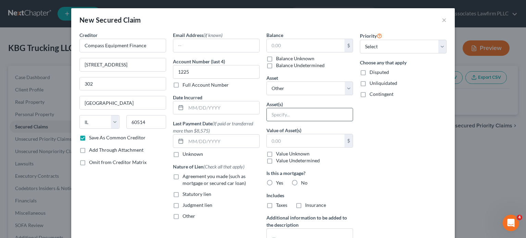
click at [326, 114] on input "text" at bounding box center [310, 114] width 86 height 13
type input "Truck"
drag, startPoint x: 321, startPoint y: 138, endPoint x: 318, endPoint y: 135, distance: 4.4
click at [319, 137] on input "text" at bounding box center [306, 140] width 78 height 13
type input "15,000"
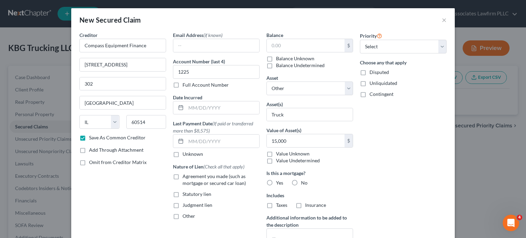
click at [301, 182] on label "No" at bounding box center [304, 182] width 7 height 7
click at [304, 182] on input "No" at bounding box center [306, 181] width 4 height 4
radio input "true"
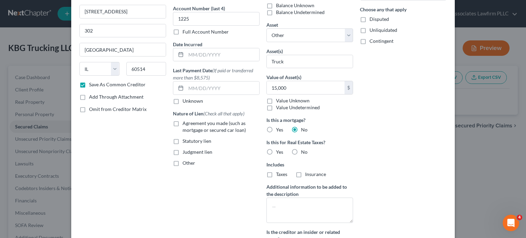
scroll to position [68, 0]
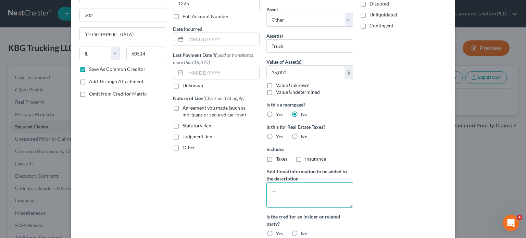
click at [299, 191] on textarea at bounding box center [309, 194] width 87 height 25
type textarea "Truck for business"
click at [182, 107] on label "Agreement you made (such as mortgage or secured car loan)" at bounding box center [220, 111] width 77 height 14
click at [185, 107] on input "Agreement you made (such as mortgage or secured car loan)" at bounding box center [187, 106] width 4 height 4
checkbox input "true"
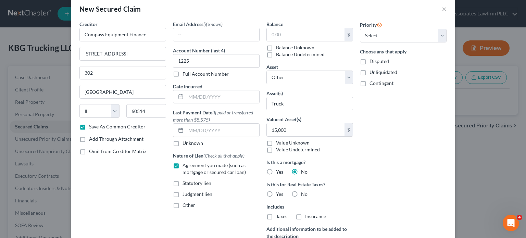
scroll to position [0, 0]
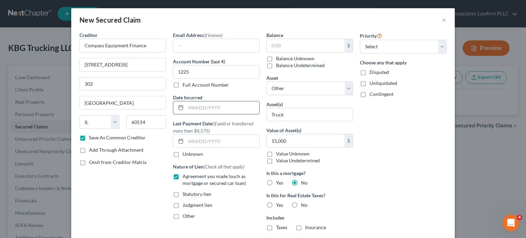
click at [203, 109] on input "text" at bounding box center [222, 107] width 73 height 13
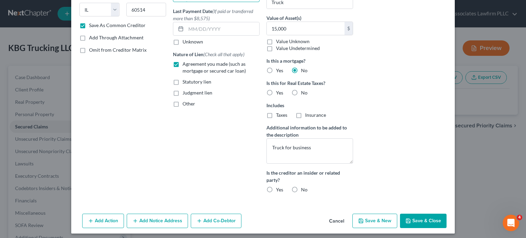
scroll to position [115, 0]
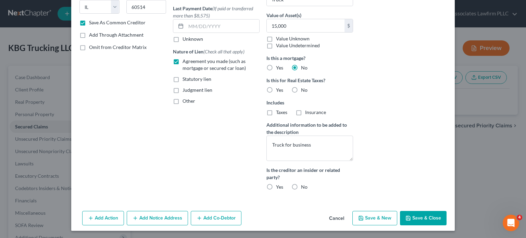
click at [430, 213] on button "Save & Close" at bounding box center [423, 218] width 47 height 14
checkbox input "false"
select select
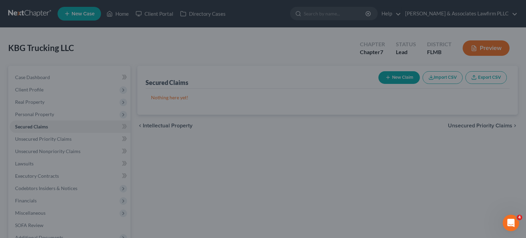
scroll to position [47, 0]
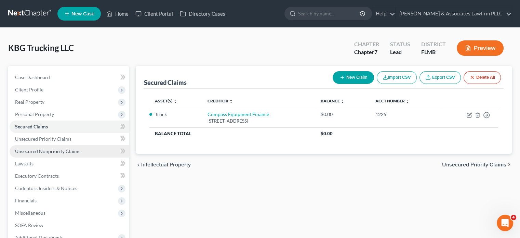
click at [63, 148] on span "Unsecured Nonpriority Claims" at bounding box center [47, 151] width 65 height 6
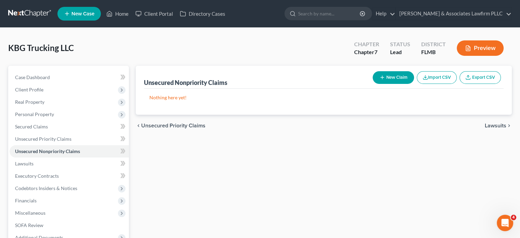
click at [384, 72] on button "New Claim" at bounding box center [393, 77] width 41 height 13
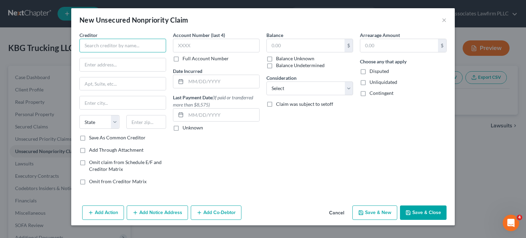
click at [136, 51] on input "text" at bounding box center [122, 46] width 87 height 14
click at [136, 49] on input "text" at bounding box center [122, 46] width 87 height 14
click at [142, 42] on input "text" at bounding box center [122, 46] width 87 height 14
type input "s"
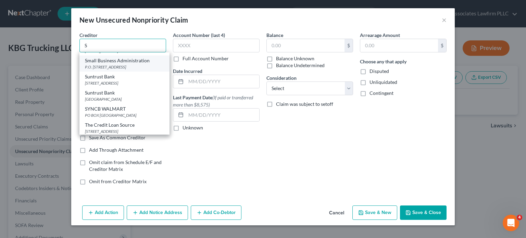
scroll to position [513, 0]
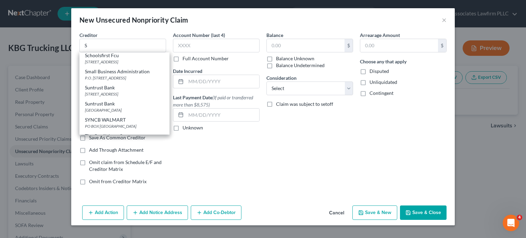
click at [128, 75] on div "Small Business Administration" at bounding box center [124, 71] width 79 height 7
type input "Small Business Administration"
type input "P.O. Box 3918"
type input "Portland"
select select "38"
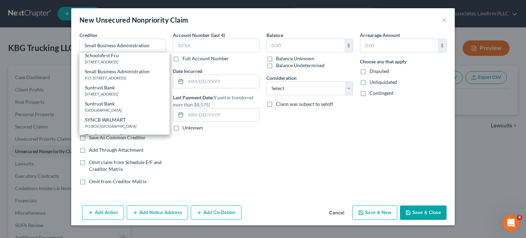
type input "97208"
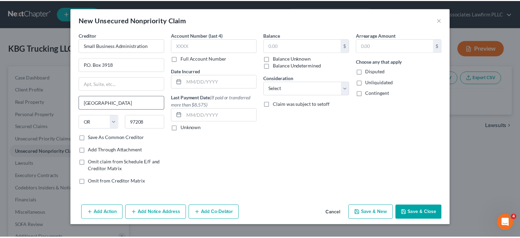
scroll to position [0, 0]
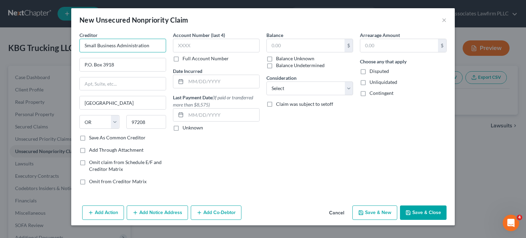
click at [150, 41] on input "Small Business Administration" at bounding box center [122, 46] width 87 height 14
type input "SBA Office of General Counsel"
type input "409 Third St. SW"
type input "Suite D"
type input "Washington"
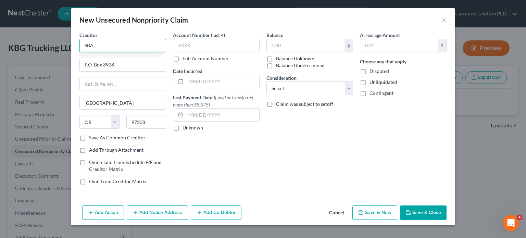
select select "8"
type input "20416"
type input "SBA Office of General Counsel"
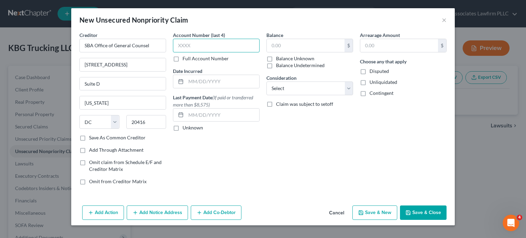
click at [198, 45] on input "text" at bounding box center [216, 46] width 87 height 14
type input "9306"
click at [289, 43] on input "text" at bounding box center [306, 45] width 78 height 13
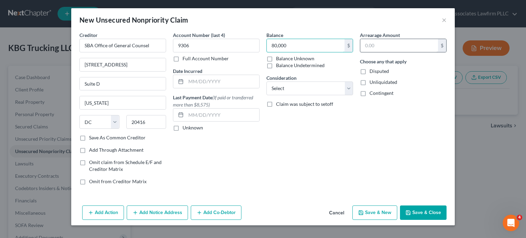
type input "80,000"
click at [395, 46] on input "text" at bounding box center [399, 45] width 78 height 13
type input "15,000"
click at [340, 87] on select "Select Cable / Satellite Services Collection Agency Credit Card Debt Debt Couns…" at bounding box center [309, 88] width 87 height 14
select select "17"
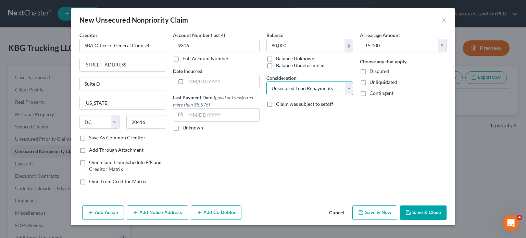
click at [266, 81] on select "Select Cable / Satellite Services Collection Agency Credit Card Debt Debt Couns…" at bounding box center [309, 88] width 87 height 14
click at [238, 83] on input "text" at bounding box center [222, 81] width 73 height 13
type input "04/02/021"
click at [416, 210] on button "Save & Close" at bounding box center [423, 212] width 47 height 14
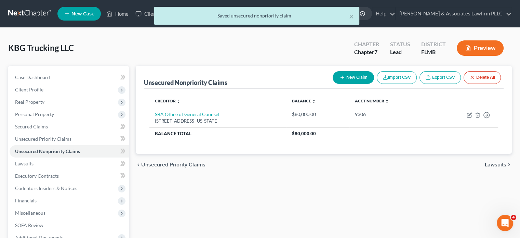
click at [362, 76] on button "New Claim" at bounding box center [353, 77] width 41 height 13
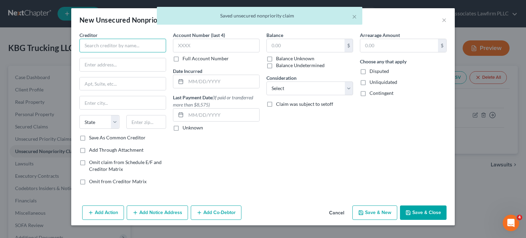
click at [112, 41] on input "text" at bounding box center [122, 46] width 87 height 14
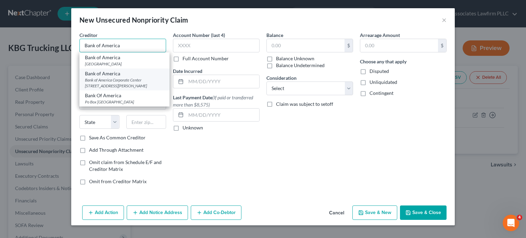
type input "Bank of America"
click at [152, 84] on div "Bank of America Corporate Center 100 North Tryon Street, Charlotte, NC 28255" at bounding box center [124, 83] width 79 height 12
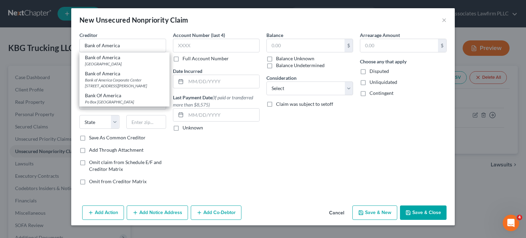
type input "Bank of America Corporate Center"
type input "100 North Tryon Street"
type input "Charlotte"
select select "28"
type input "28255"
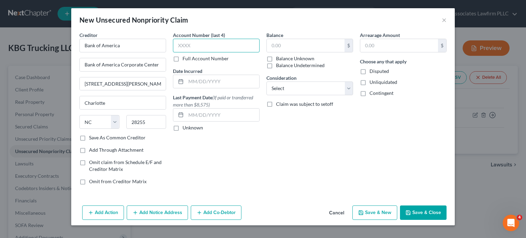
click at [226, 42] on input "text" at bounding box center [216, 46] width 87 height 14
type input "9"
type input "3636"
click at [347, 87] on select "Select Cable / Satellite Services Collection Agency Credit Card Debt Debt Couns…" at bounding box center [309, 88] width 87 height 14
select select "2"
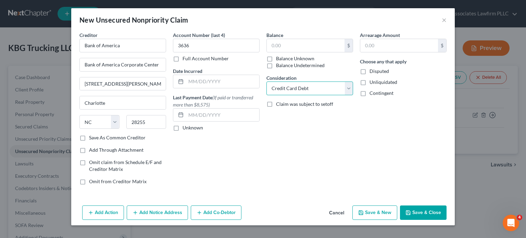
click at [266, 81] on select "Select Cable / Satellite Services Collection Agency Credit Card Debt Debt Couns…" at bounding box center [309, 88] width 87 height 14
click at [314, 47] on input "text" at bounding box center [306, 45] width 78 height 13
click at [233, 77] on input "text" at bounding box center [222, 81] width 73 height 13
type input "04/01/2023"
click at [326, 41] on input "text" at bounding box center [306, 45] width 78 height 13
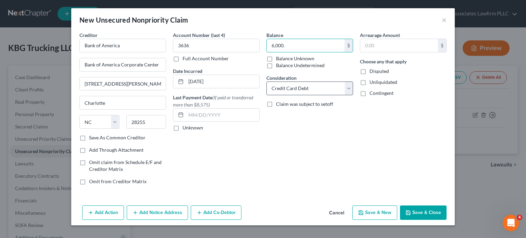
type input "6,000."
click at [348, 85] on select "Select Cable / Satellite Services Collection Agency Credit Card Debt Debt Couns…" at bounding box center [309, 88] width 87 height 14
click at [377, 131] on div "Arrearage Amount $ Choose any that apply Disputed Unliquidated Contingent" at bounding box center [402, 110] width 93 height 159
drag, startPoint x: 82, startPoint y: 138, endPoint x: 99, endPoint y: 148, distance: 19.4
click at [89, 138] on label "Save As Common Creditor" at bounding box center [117, 137] width 56 height 7
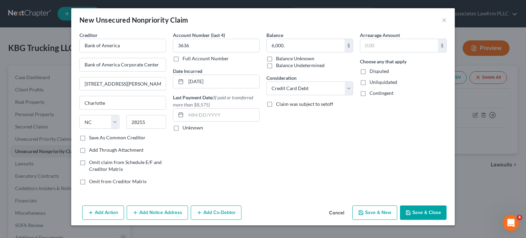
click at [92, 138] on input "Save As Common Creditor" at bounding box center [94, 136] width 4 height 4
click at [405, 212] on button "Save & Close" at bounding box center [423, 212] width 47 height 14
checkbox input "false"
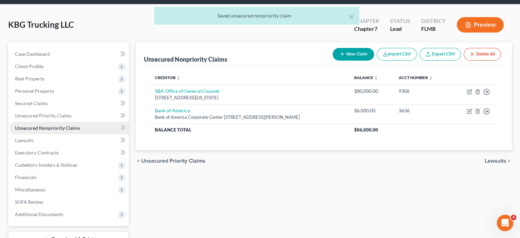
scroll to position [34, 0]
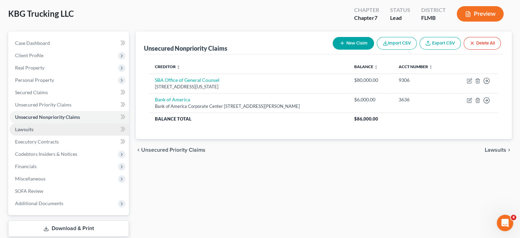
click at [70, 133] on link "Lawsuits" at bounding box center [69, 129] width 119 height 12
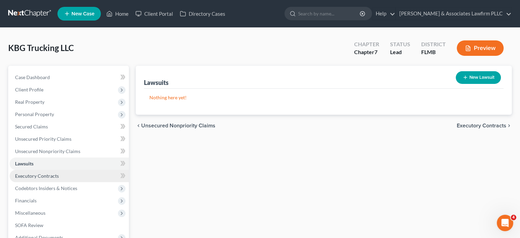
click at [79, 174] on link "Executory Contracts" at bounding box center [69, 176] width 119 height 12
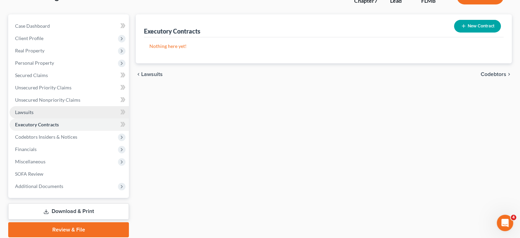
scroll to position [76, 0]
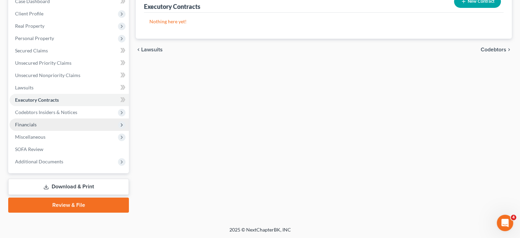
click at [74, 128] on span "Financials" at bounding box center [69, 124] width 119 height 12
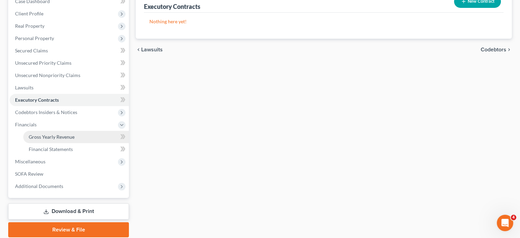
click at [81, 136] on link "Gross Yearly Revenue" at bounding box center [76, 137] width 106 height 12
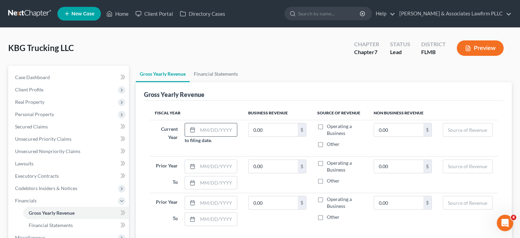
click at [226, 128] on input "text" at bounding box center [217, 129] width 39 height 13
type input "0"
type input "09/19/2025"
click at [327, 127] on label "Operating a Business" at bounding box center [345, 130] width 36 height 14
click at [330, 127] on input "Operating a Business" at bounding box center [332, 125] width 4 height 4
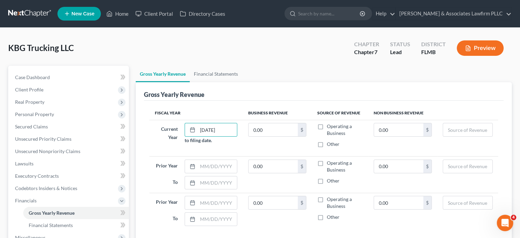
checkbox input "true"
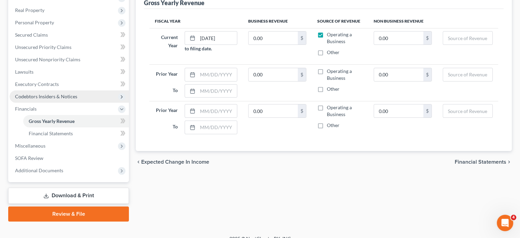
scroll to position [101, 0]
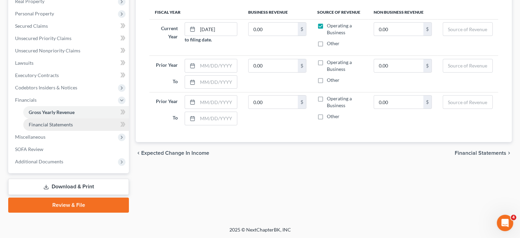
click at [70, 127] on link "Financial Statements" at bounding box center [76, 124] width 106 height 12
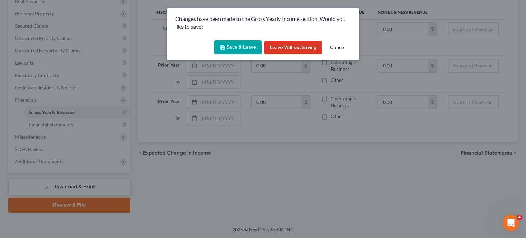
click at [247, 51] on button "Save & Leave" at bounding box center [237, 47] width 47 height 14
